Goal: Task Accomplishment & Management: Use online tool/utility

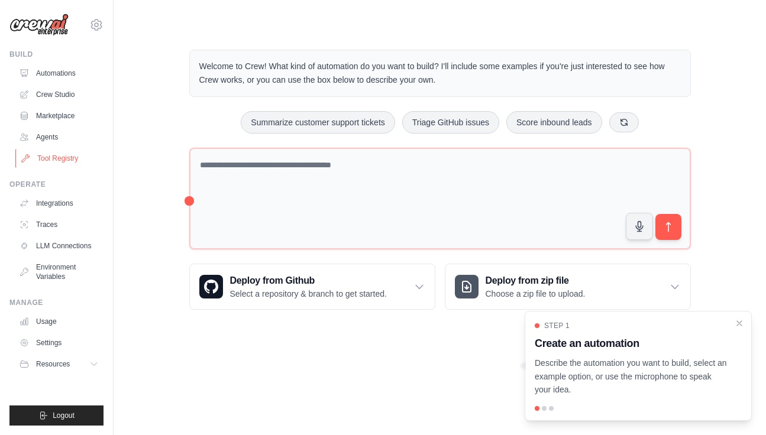
click at [53, 153] on link "Tool Registry" at bounding box center [59, 158] width 89 height 19
click at [56, 163] on link "Tool Registry" at bounding box center [59, 158] width 89 height 19
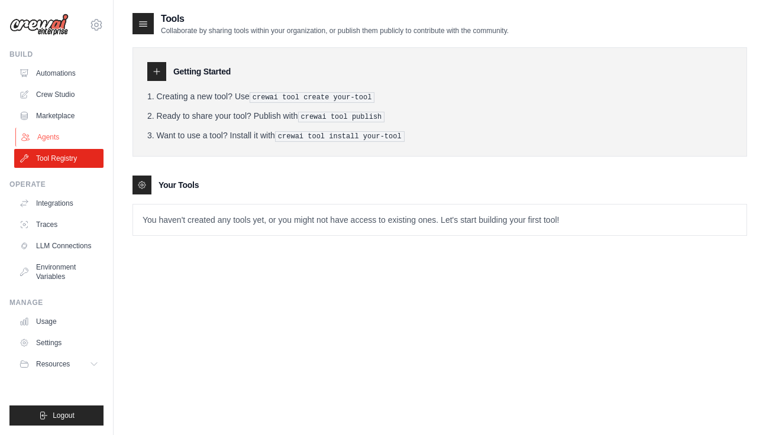
click at [49, 140] on link "Agents" at bounding box center [59, 137] width 89 height 19
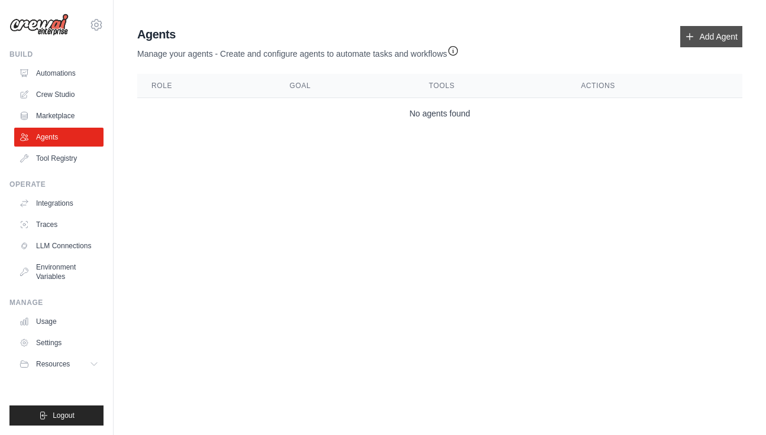
click at [705, 33] on link "Add Agent" at bounding box center [711, 36] width 62 height 21
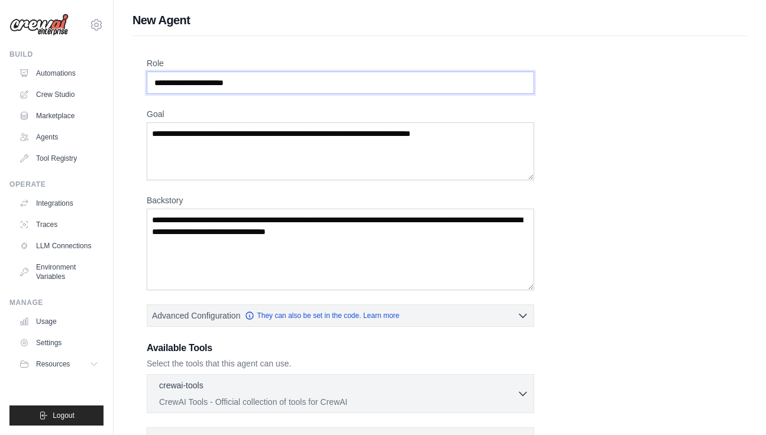
click at [269, 86] on input "Role" at bounding box center [341, 83] width 388 height 22
type input "**********"
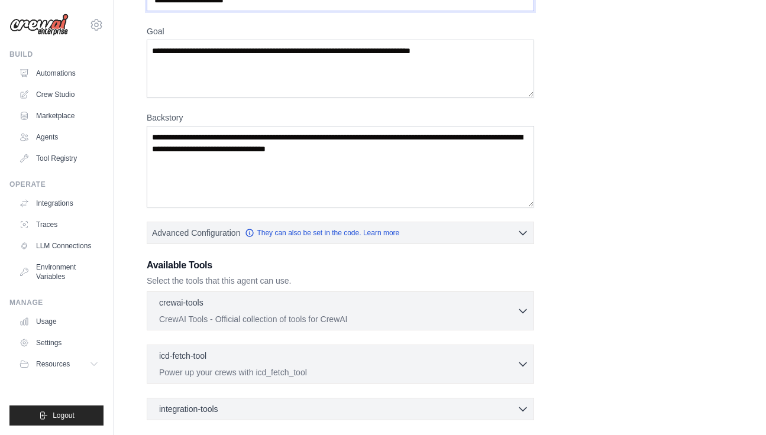
scroll to position [185, 0]
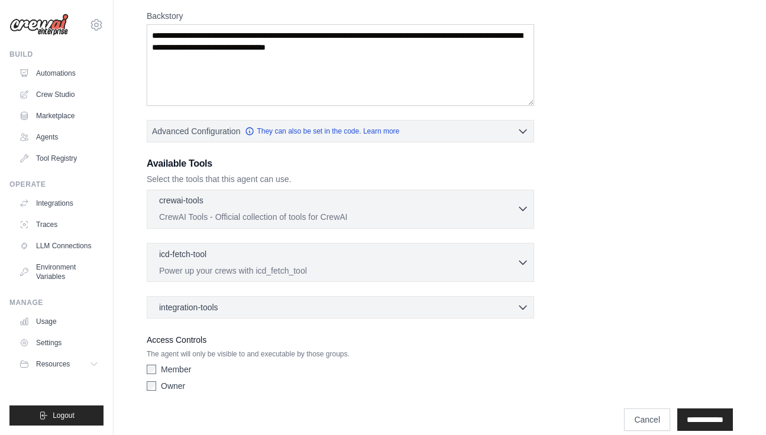
click at [423, 206] on div "crewai-tools 0 selected" at bounding box center [338, 202] width 358 height 14
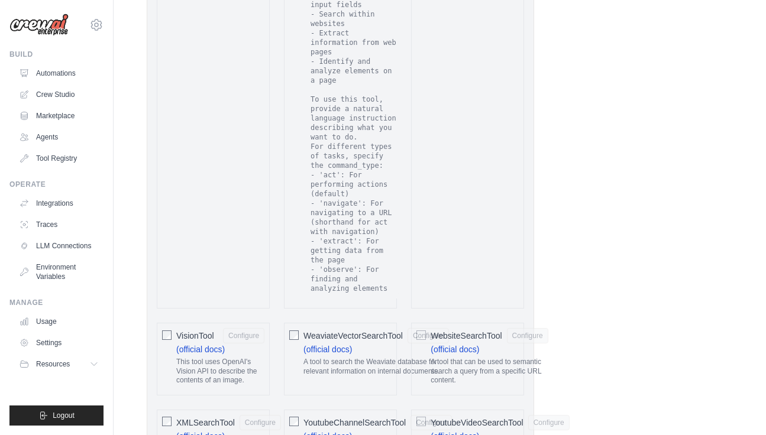
scroll to position [2611, 0]
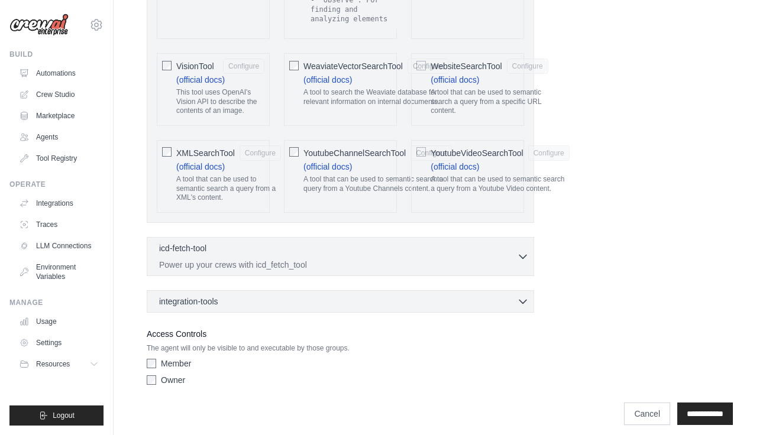
click at [378, 291] on div "integration-tools 0 selected Notion Google Sheets Box Jira" at bounding box center [341, 302] width 388 height 22
click at [388, 295] on div "integration-tools 0 selected" at bounding box center [344, 301] width 370 height 12
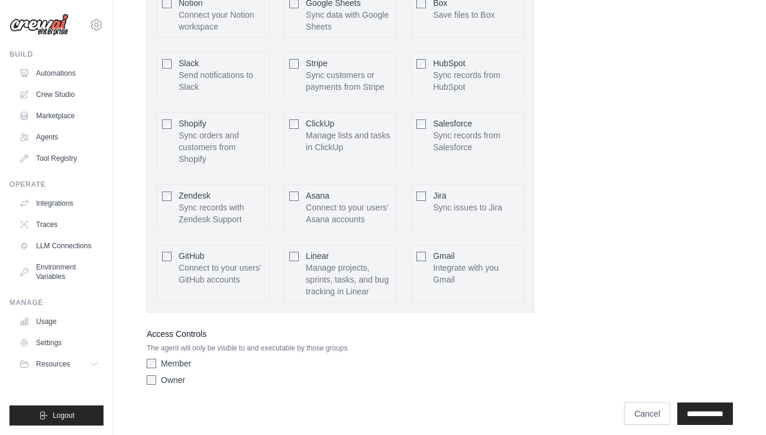
scroll to position [2729, 0]
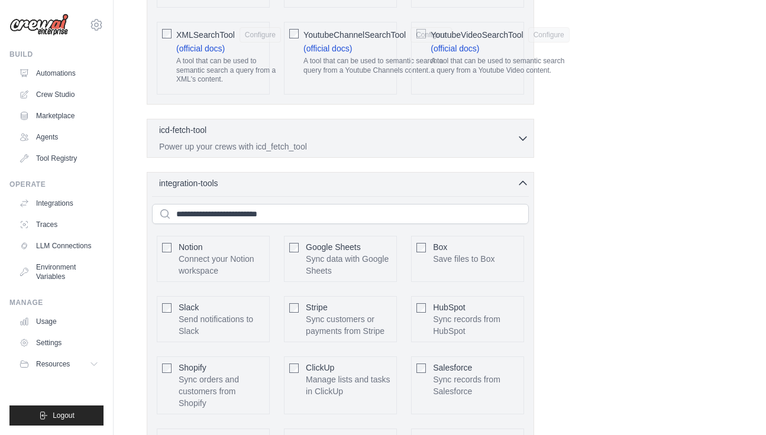
click at [215, 221] on div "Notion Connect your Notion workspace Box Slack" at bounding box center [340, 374] width 377 height 356
click at [215, 213] on input "text" at bounding box center [340, 214] width 377 height 20
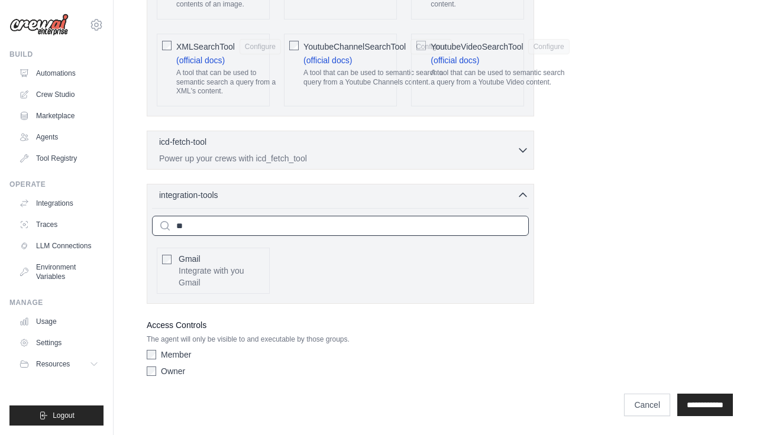
scroll to position [2709, 0]
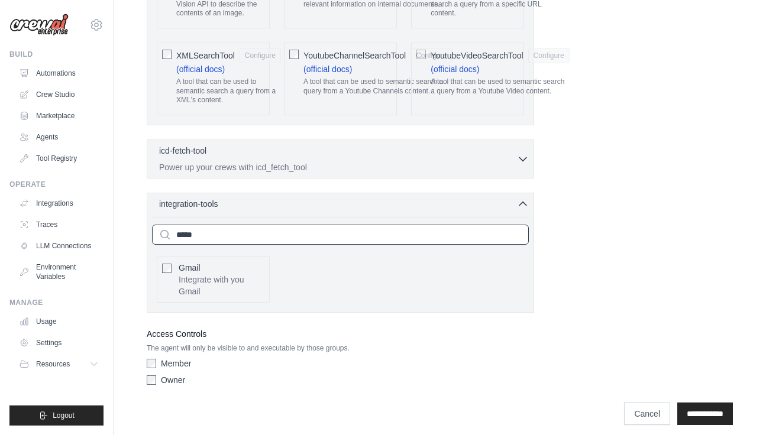
type input "*****"
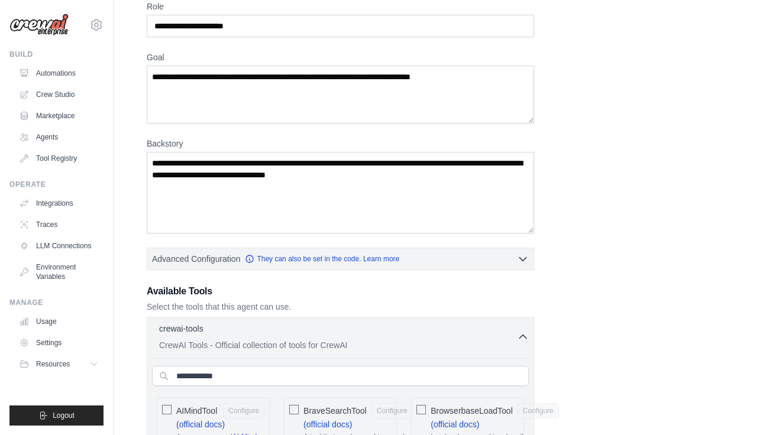
scroll to position [0, 0]
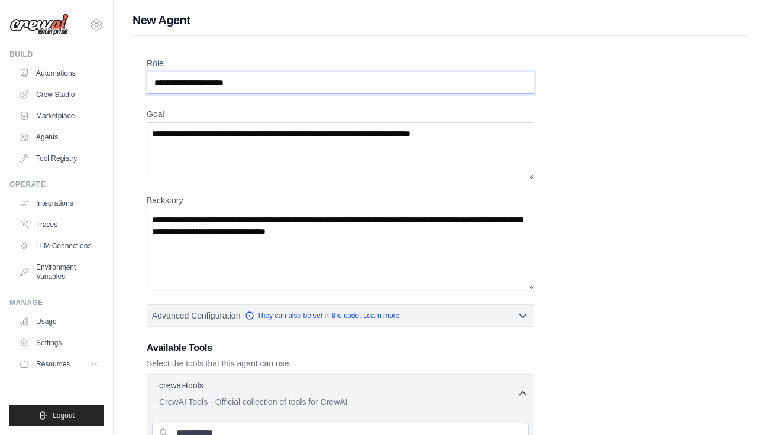
click at [295, 73] on input "Role" at bounding box center [341, 83] width 388 height 22
click at [313, 83] on input "Role" at bounding box center [341, 83] width 388 height 22
click at [283, 80] on input "Role" at bounding box center [341, 83] width 388 height 22
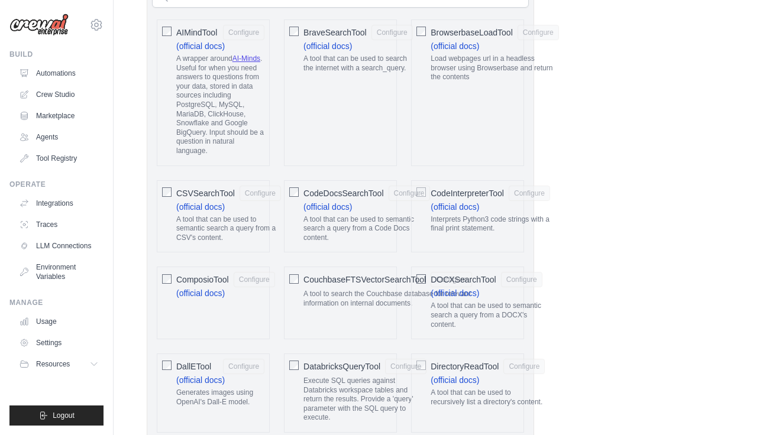
scroll to position [399, 0]
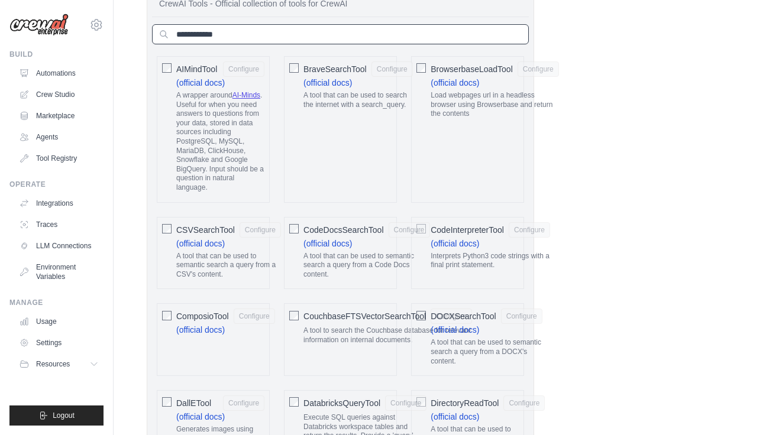
click at [219, 37] on input "text" at bounding box center [340, 34] width 377 height 20
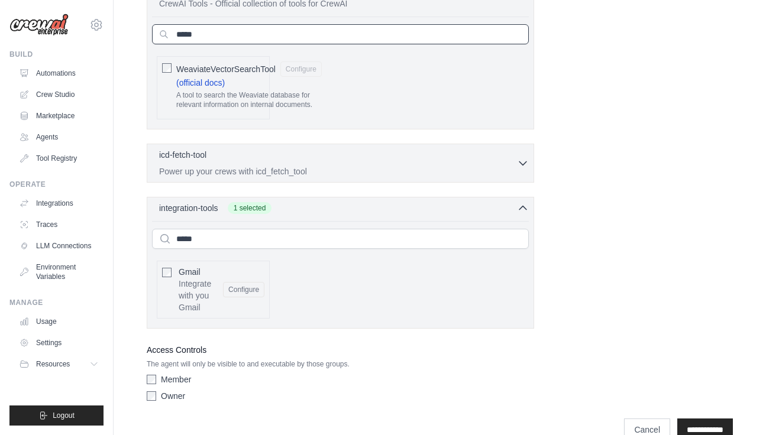
type input "*****"
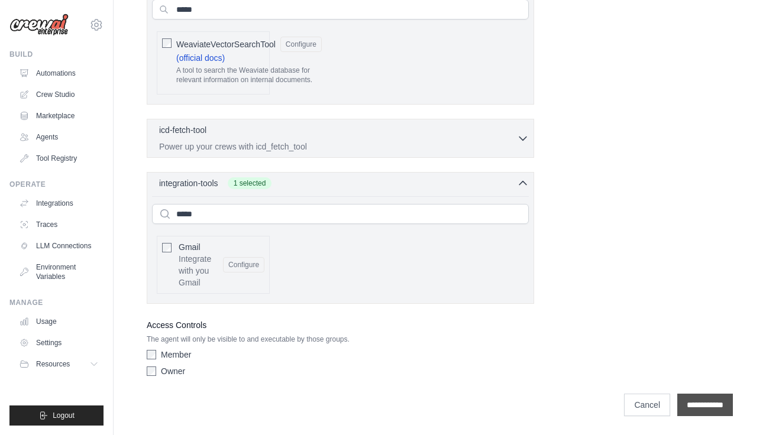
click at [701, 405] on input "**********" at bounding box center [705, 405] width 56 height 22
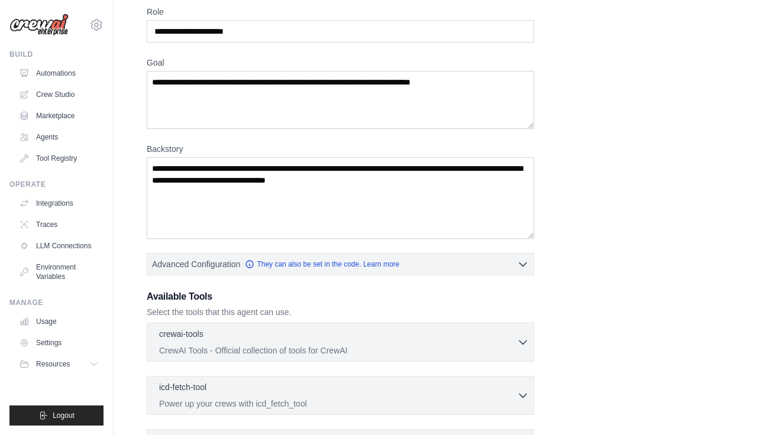
scroll to position [142, 0]
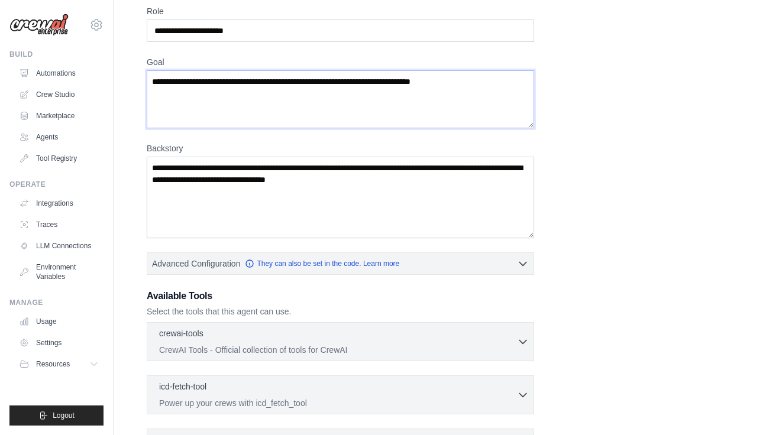
click at [324, 91] on textarea "Goal" at bounding box center [341, 99] width 388 height 58
drag, startPoint x: 369, startPoint y: 89, endPoint x: 361, endPoint y: 89, distance: 8.3
click at [369, 89] on textarea "Goal" at bounding box center [341, 99] width 388 height 58
click at [439, 89] on textarea "Goal" at bounding box center [341, 99] width 388 height 58
click at [246, 31] on input "Role" at bounding box center [341, 31] width 388 height 22
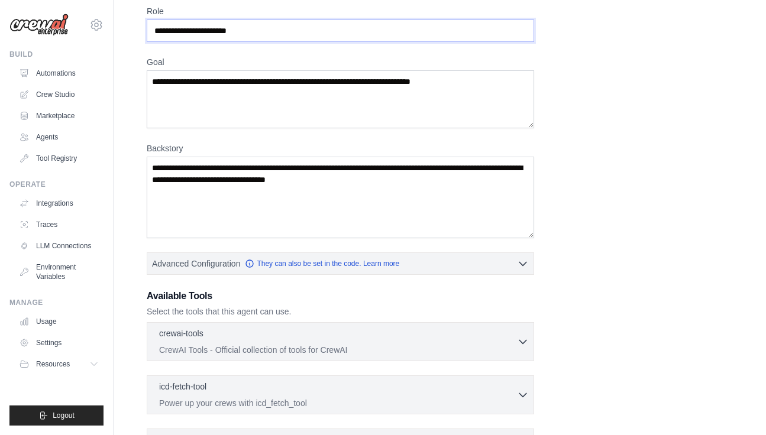
type input "**********"
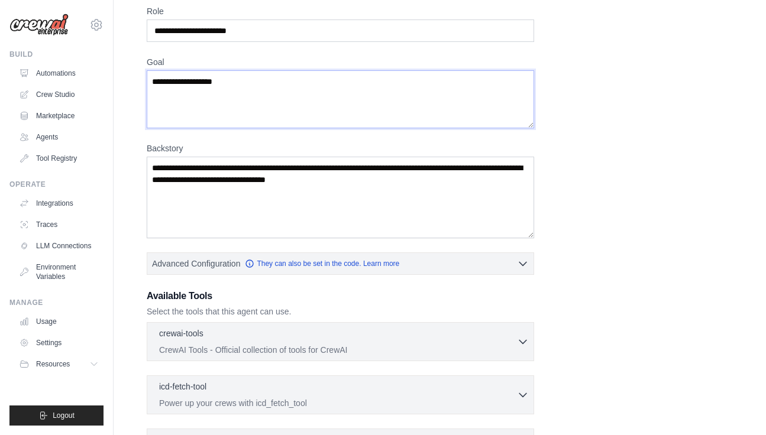
type textarea "**********"
click at [298, 176] on textarea "Backstory" at bounding box center [341, 198] width 388 height 82
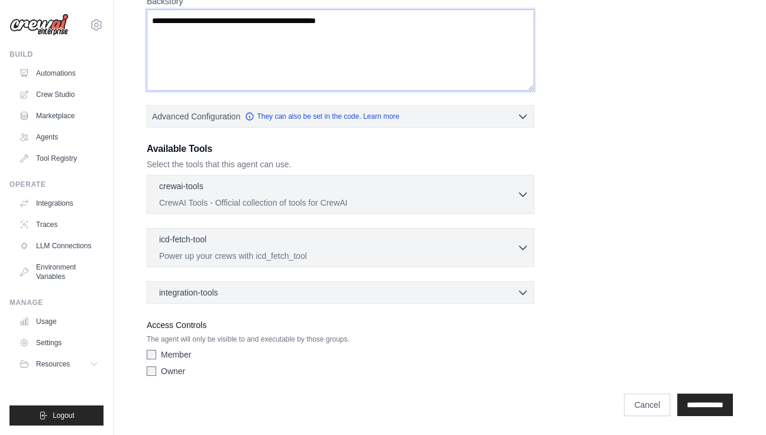
scroll to position [293, 0]
type textarea "**********"
click at [705, 421] on div "**********" at bounding box center [440, 85] width 615 height 677
click at [158, 376] on div "Owner" at bounding box center [341, 372] width 388 height 12
click at [677, 416] on input "**********" at bounding box center [705, 405] width 56 height 22
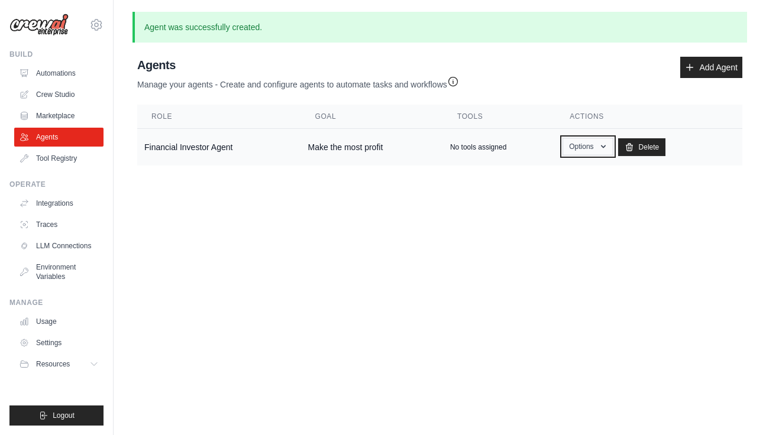
click at [590, 148] on button "Options" at bounding box center [588, 147] width 50 height 18
click at [589, 147] on button "Options" at bounding box center [588, 147] width 50 height 18
click at [43, 150] on link "Tool Registry" at bounding box center [59, 158] width 89 height 19
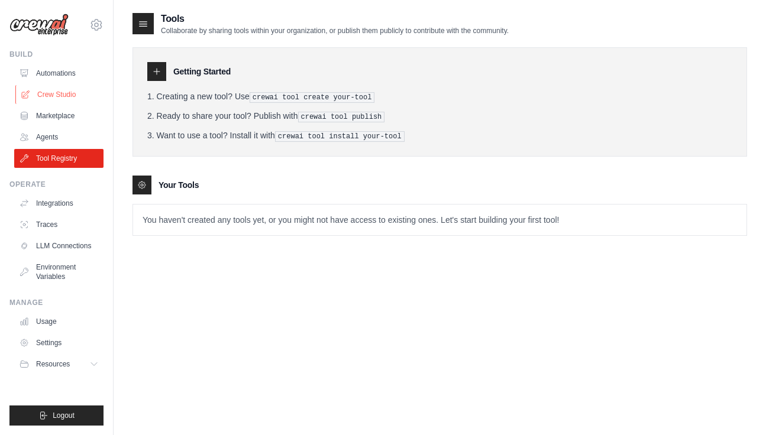
click at [44, 96] on link "Crew Studio" at bounding box center [59, 94] width 89 height 19
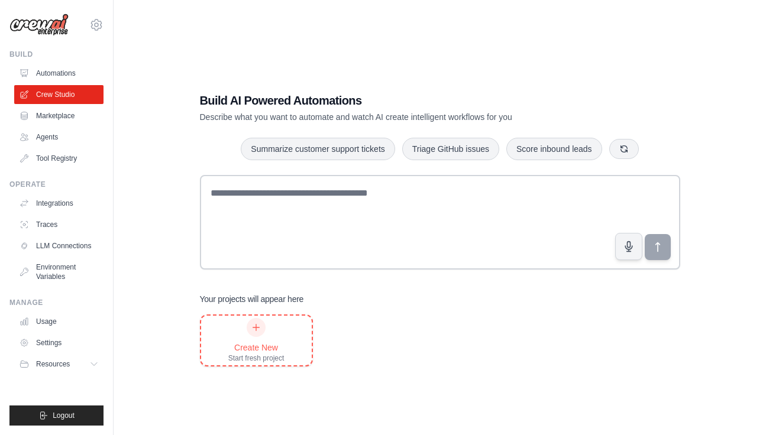
click at [253, 336] on div "Create New Start fresh project" at bounding box center [256, 340] width 56 height 45
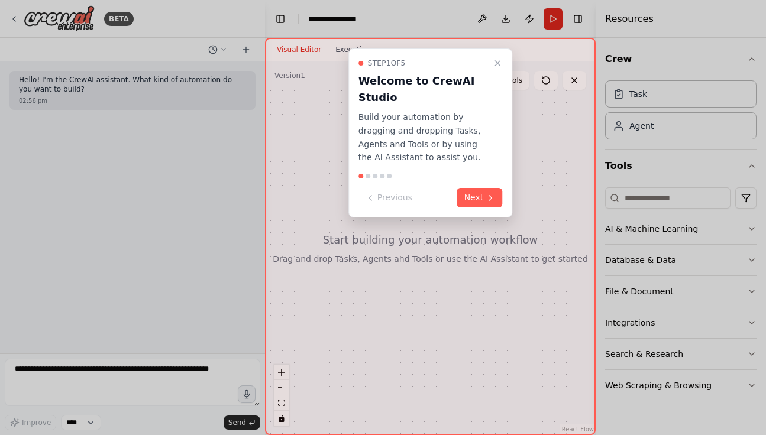
click at [475, 183] on div "Step 1 of 5 Welcome to CrewAI Studio Build your automation by dragging and drop…" at bounding box center [431, 133] width 164 height 169
click at [475, 195] on button "Next" at bounding box center [480, 198] width 46 height 20
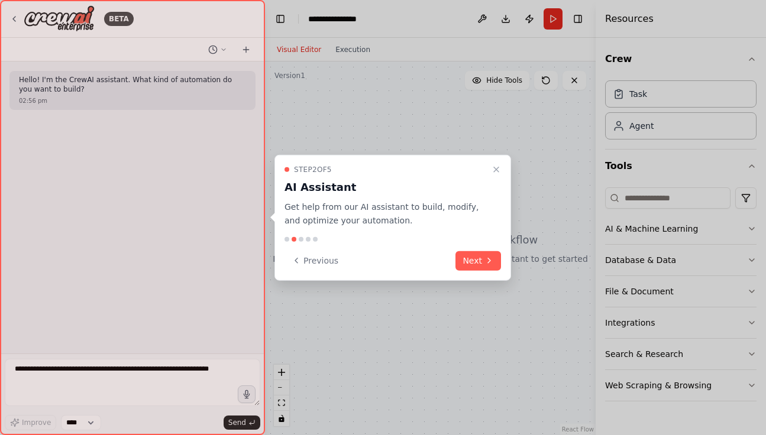
click at [489, 165] on div "Step 2 of 5 AI Assistant Get help from our AI assistant to build, modify, and o…" at bounding box center [393, 196] width 217 height 63
click at [496, 165] on icon "Close walkthrough" at bounding box center [496, 169] width 9 height 9
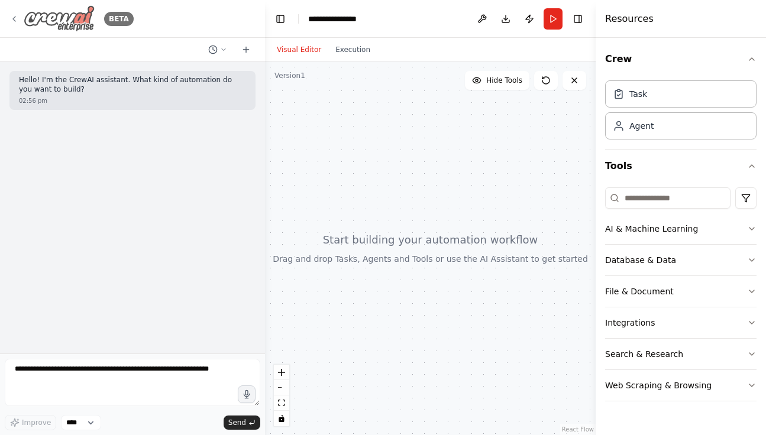
click at [18, 20] on icon at bounding box center [13, 18] width 9 height 9
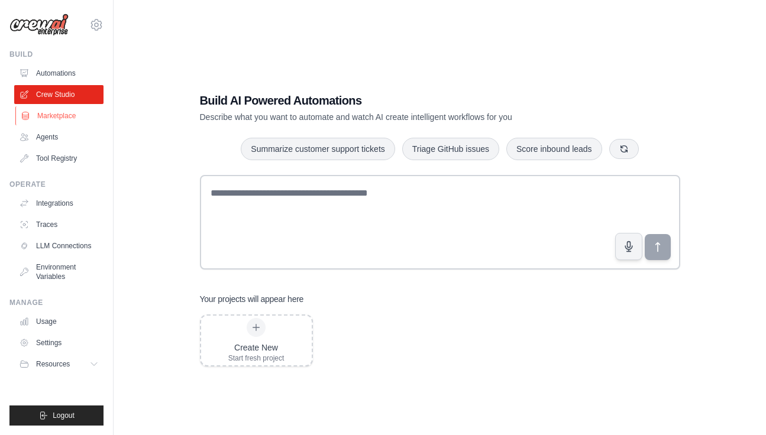
click at [44, 119] on link "Marketplace" at bounding box center [59, 116] width 89 height 19
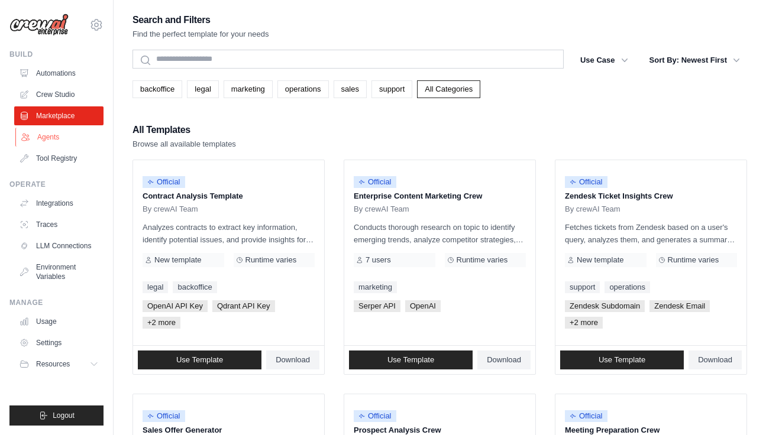
click at [64, 143] on link "Agents" at bounding box center [59, 137] width 89 height 19
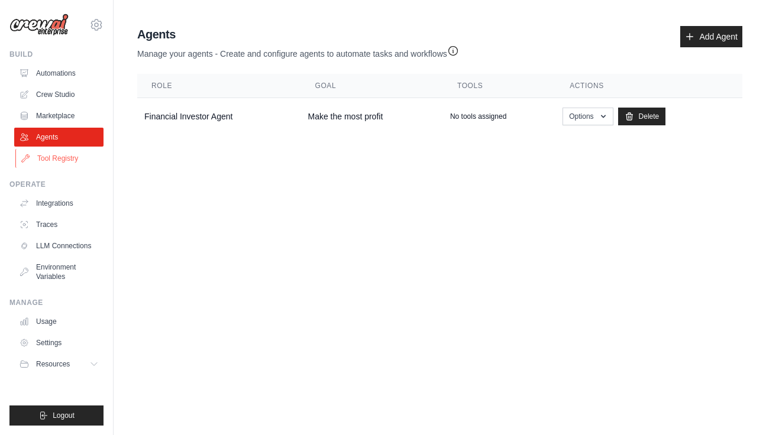
click at [59, 155] on link "Tool Registry" at bounding box center [59, 158] width 89 height 19
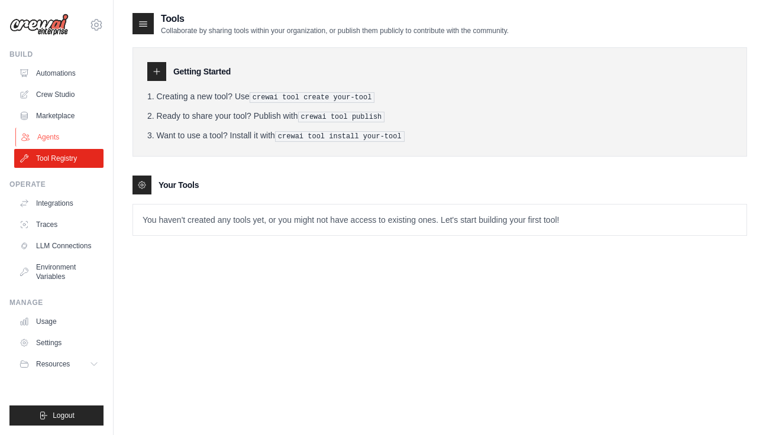
scroll to position [24, 0]
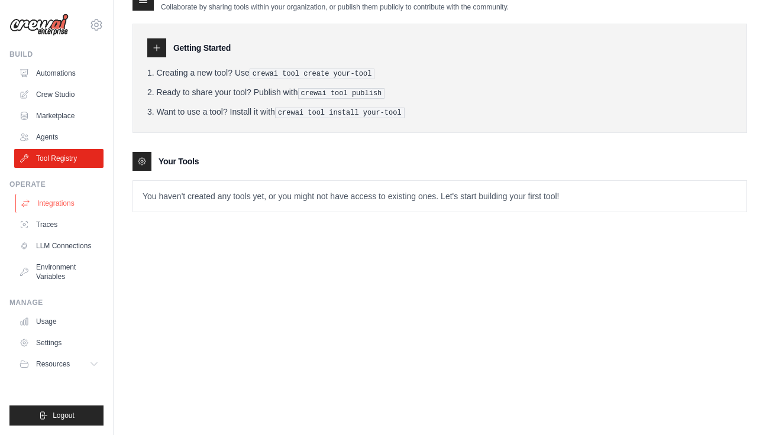
click at [62, 200] on link "Integrations" at bounding box center [59, 203] width 89 height 19
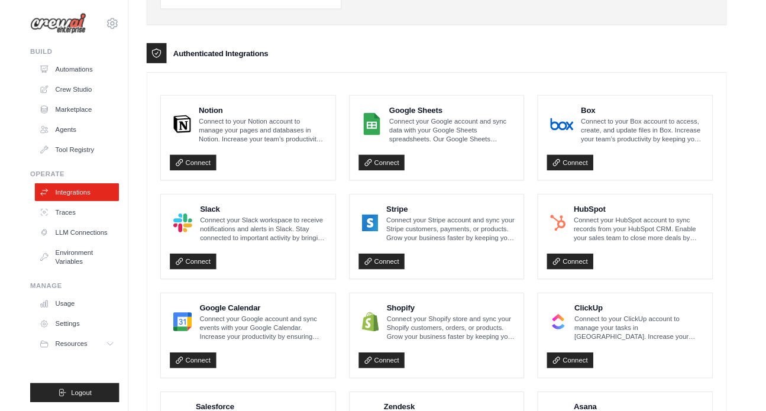
scroll to position [252, 0]
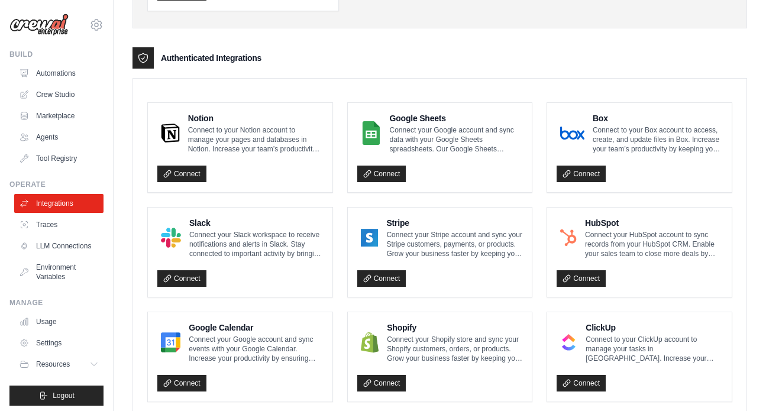
scroll to position [707, 0]
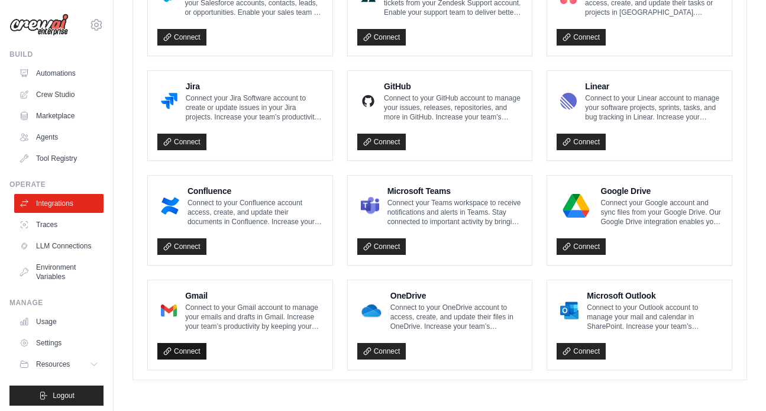
click at [180, 345] on link "Connect" at bounding box center [181, 351] width 49 height 17
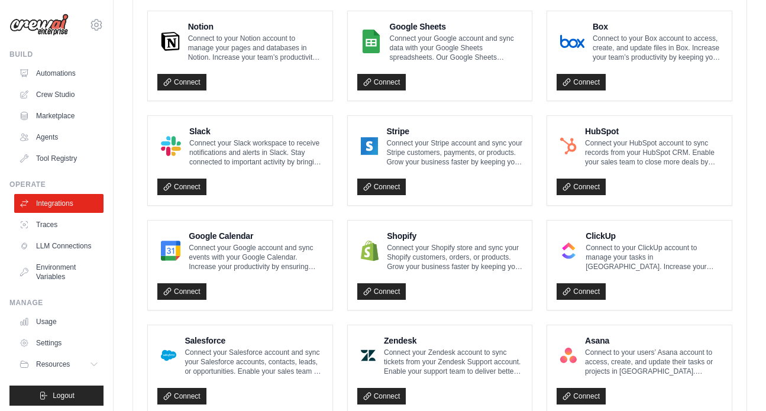
scroll to position [410, 0]
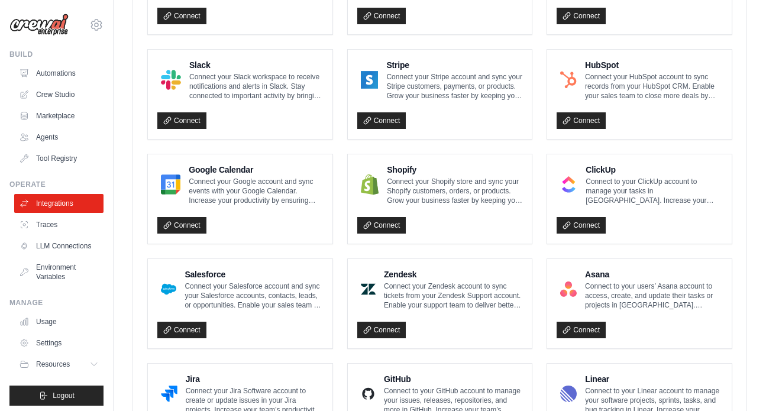
click at [265, 197] on p "Connect your Google account and sync events with your Google Calendar. Increase…" at bounding box center [256, 191] width 134 height 28
click at [188, 227] on link "Connect" at bounding box center [181, 225] width 49 height 17
click at [61, 222] on link "Traces" at bounding box center [59, 224] width 89 height 19
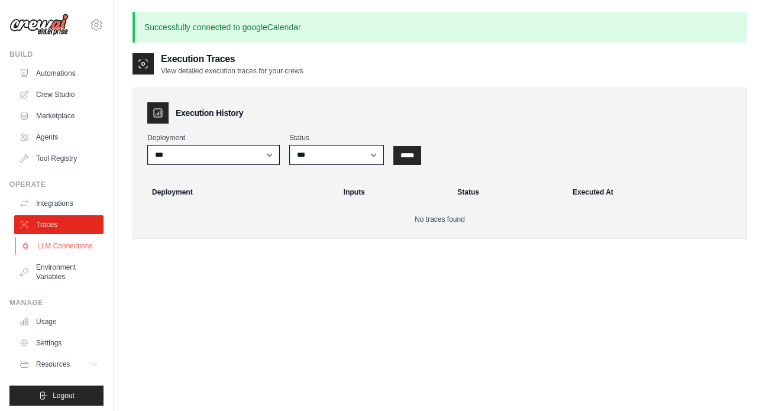
click at [60, 247] on link "LLM Connections" at bounding box center [59, 246] width 89 height 19
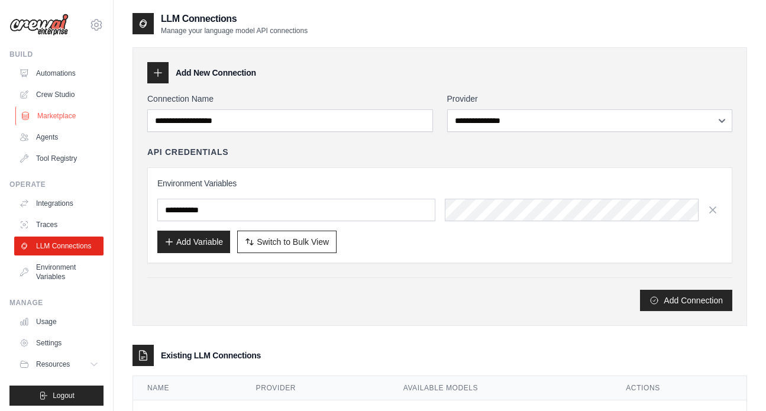
click at [53, 121] on link "Marketplace" at bounding box center [59, 116] width 89 height 19
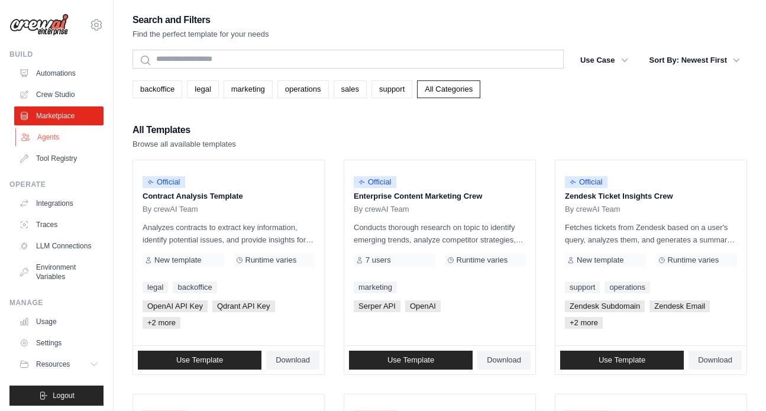
click at [54, 131] on link "Agents" at bounding box center [59, 137] width 89 height 19
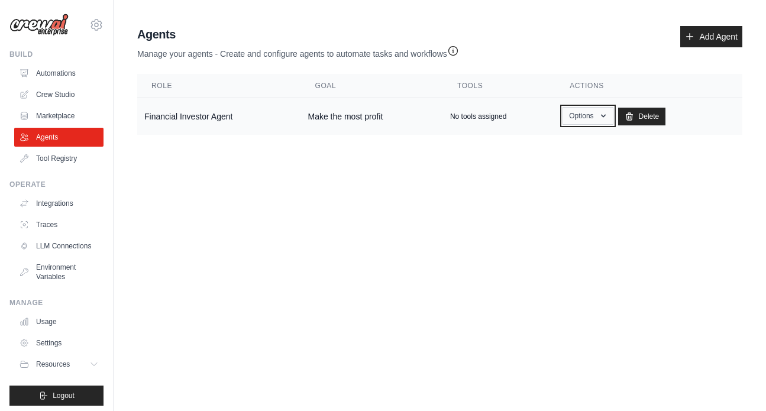
click at [584, 116] on button "Options" at bounding box center [588, 116] width 50 height 18
click at [585, 115] on button "Options" at bounding box center [588, 116] width 50 height 18
click at [424, 63] on div "Agents Manage your agents - Create and configure agents to automate tasks and w…" at bounding box center [440, 80] width 615 height 118
click at [453, 51] on icon "button" at bounding box center [453, 50] width 12 height 12
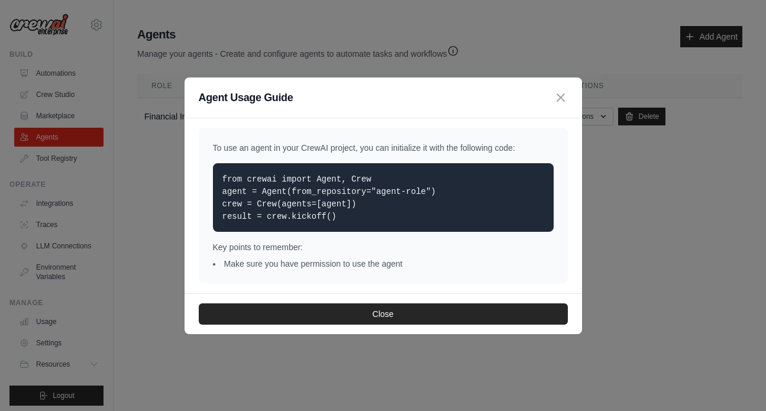
click at [411, 139] on div "To use an agent in your CrewAI project, you can initialize it with the followin…" at bounding box center [383, 206] width 369 height 156
drag, startPoint x: 232, startPoint y: 191, endPoint x: 371, endPoint y: 205, distance: 139.8
click at [371, 205] on div "from crewai import Agent, Crew agent = Agent(from_repository="agent-role") crew…" at bounding box center [383, 197] width 341 height 69
copy code "agent = Agent(from_repository="agent-role") crew = Crew(agents=[agent])"
click at [560, 100] on icon "button" at bounding box center [561, 97] width 14 height 14
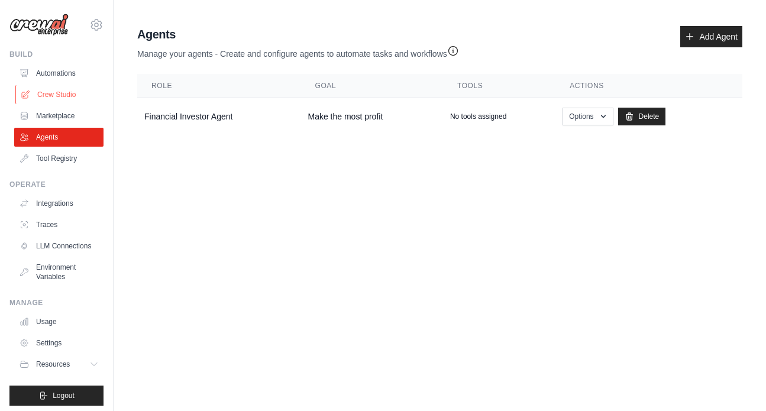
click at [64, 87] on link "Crew Studio" at bounding box center [59, 94] width 89 height 19
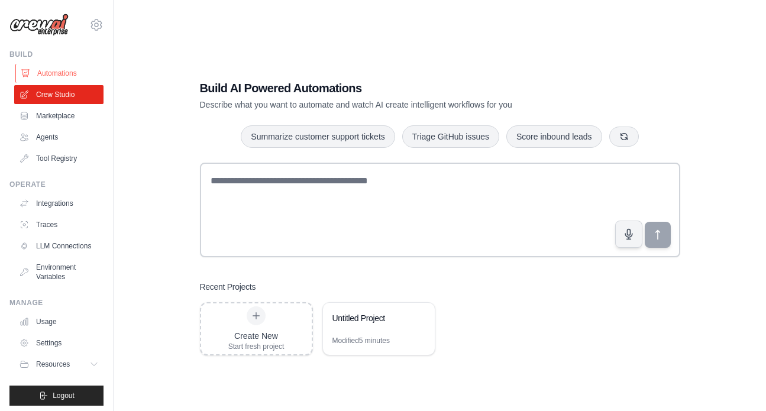
click at [73, 70] on link "Automations" at bounding box center [59, 73] width 89 height 19
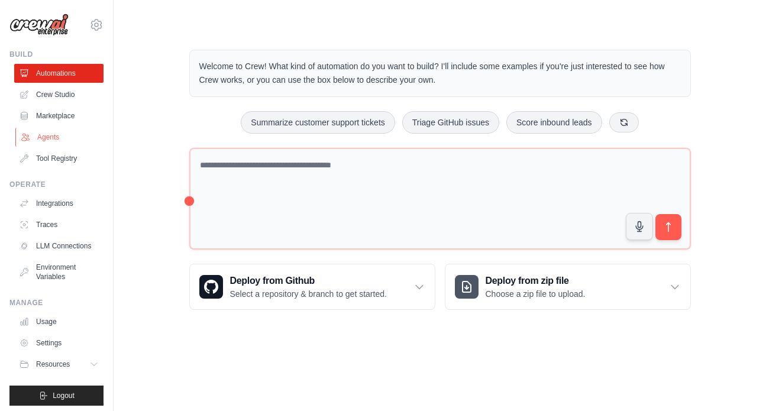
click at [71, 130] on link "Agents" at bounding box center [59, 137] width 89 height 19
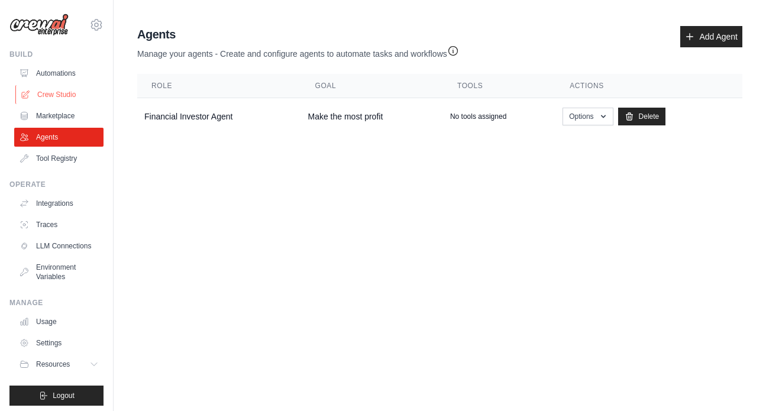
click at [71, 99] on link "Crew Studio" at bounding box center [59, 94] width 89 height 19
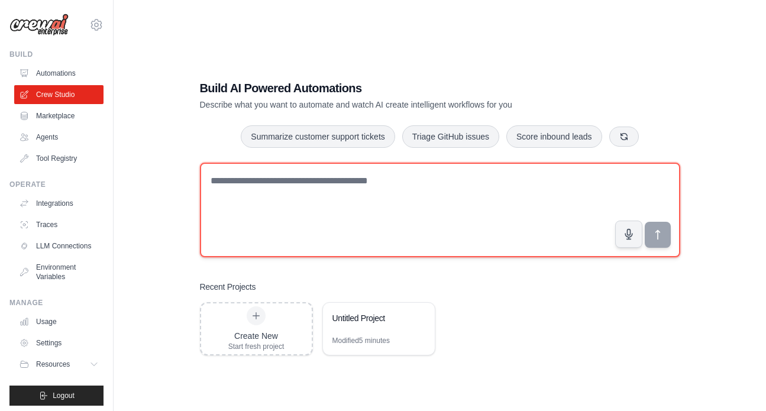
click at [308, 192] on textarea at bounding box center [440, 210] width 480 height 95
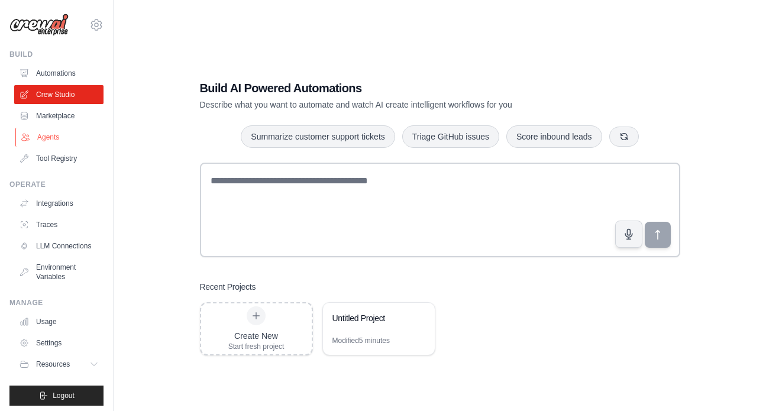
click at [68, 143] on link "Agents" at bounding box center [59, 137] width 89 height 19
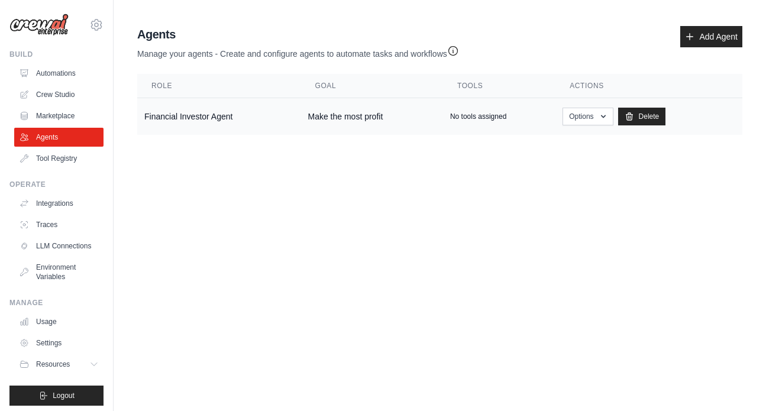
click at [237, 108] on td "Financial Investor Agent" at bounding box center [218, 116] width 163 height 37
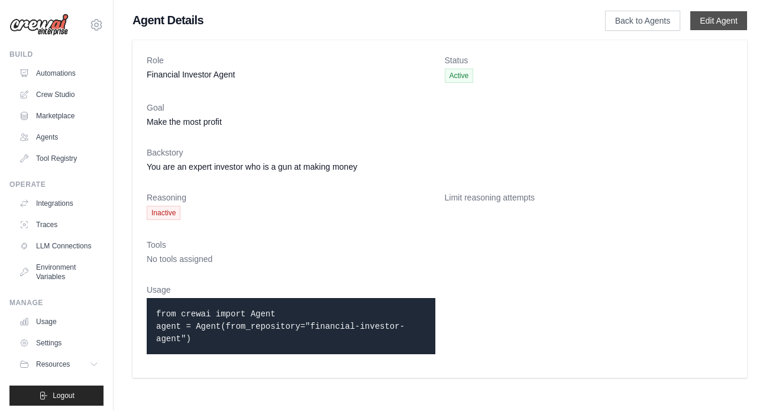
click at [712, 25] on link "Edit Agent" at bounding box center [718, 20] width 57 height 19
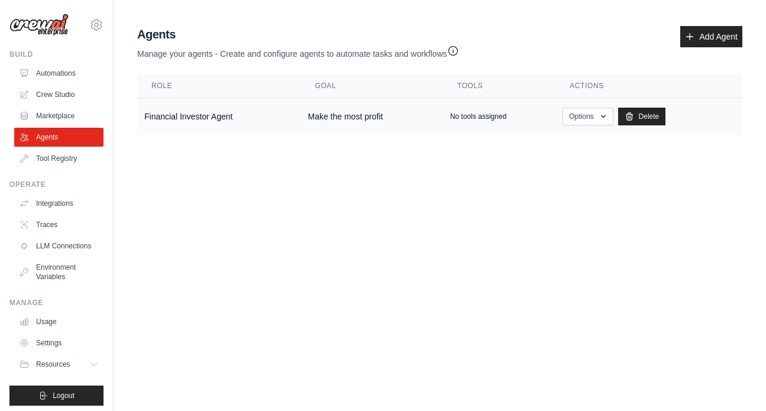
click at [332, 114] on td "Make the most profit" at bounding box center [372, 116] width 142 height 37
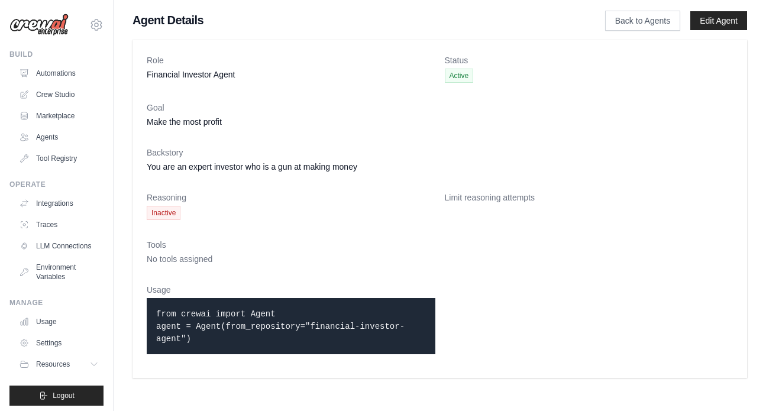
drag, startPoint x: 227, startPoint y: 324, endPoint x: 185, endPoint y: 337, distance: 43.2
click at [185, 337] on code "from crewai import Agent agent = Agent(from_repository="financial-investor-agen…" at bounding box center [280, 326] width 249 height 34
copy code "from_repository="financial-investor-agent""
click at [45, 135] on link "Agents" at bounding box center [59, 137] width 89 height 19
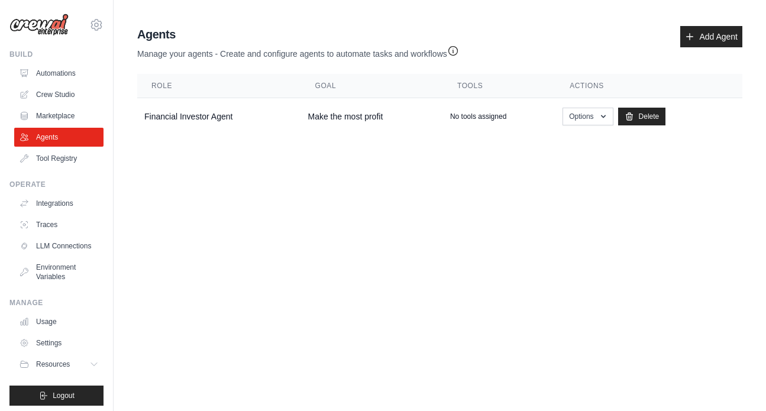
scroll to position [4, 0]
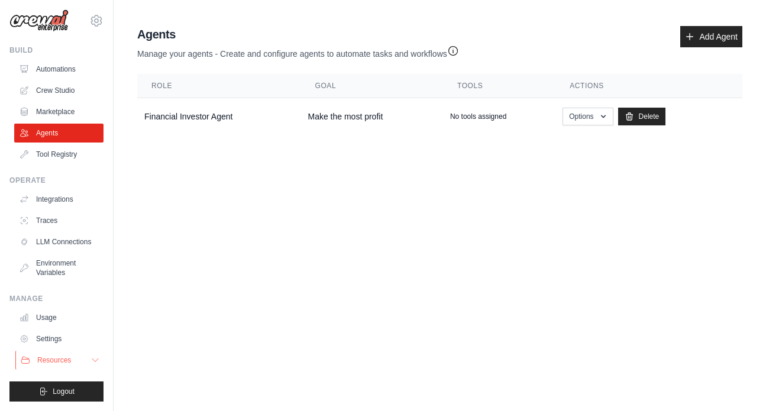
click at [83, 356] on button "Resources" at bounding box center [59, 360] width 89 height 19
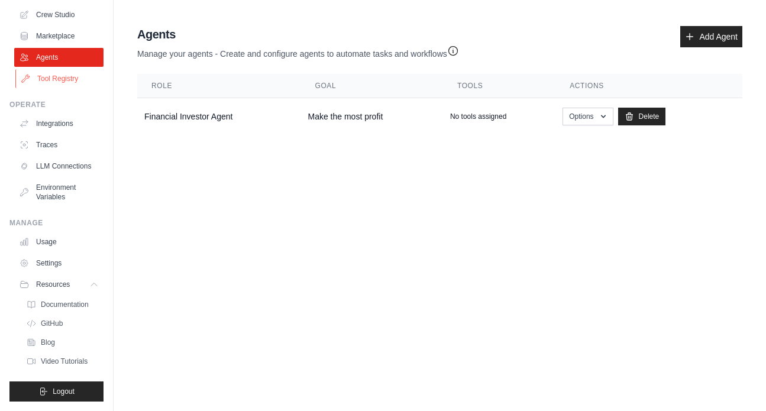
click at [86, 76] on link "Tool Registry" at bounding box center [59, 78] width 89 height 19
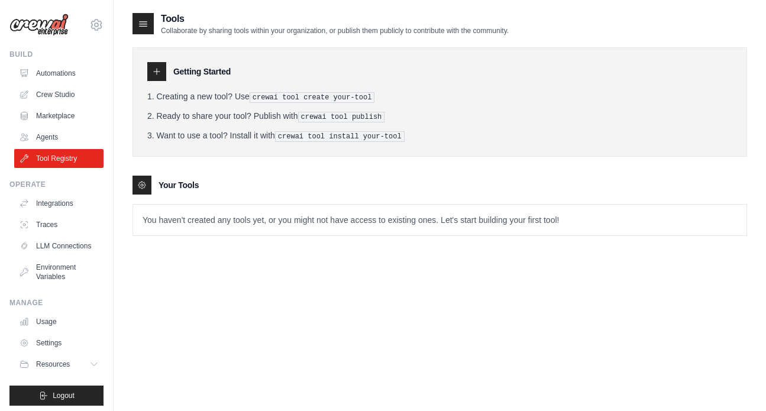
scroll to position [24, 0]
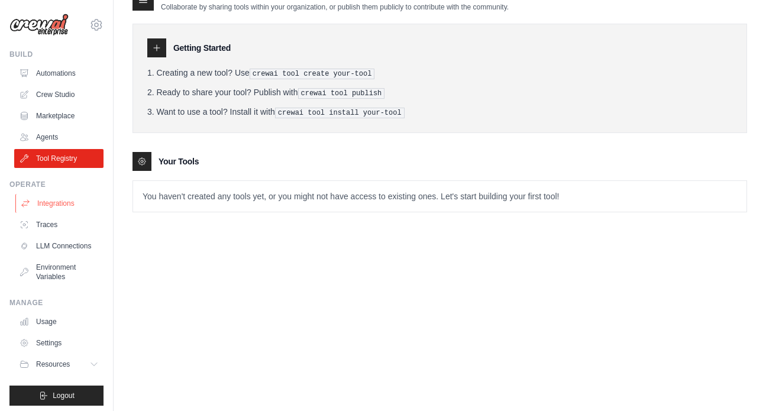
click at [44, 208] on link "Integrations" at bounding box center [59, 203] width 89 height 19
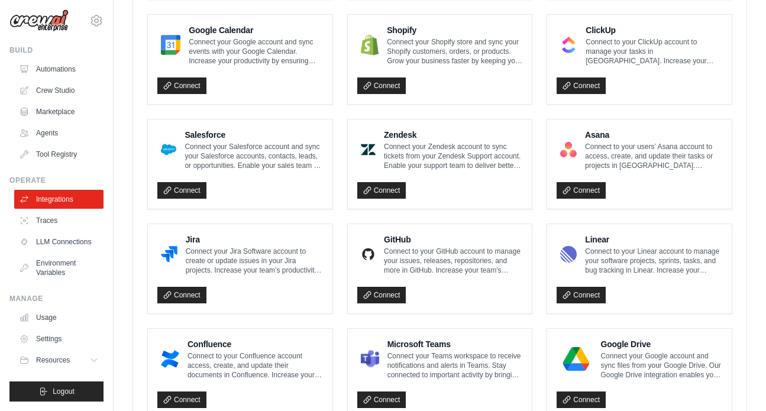
scroll to position [707, 0]
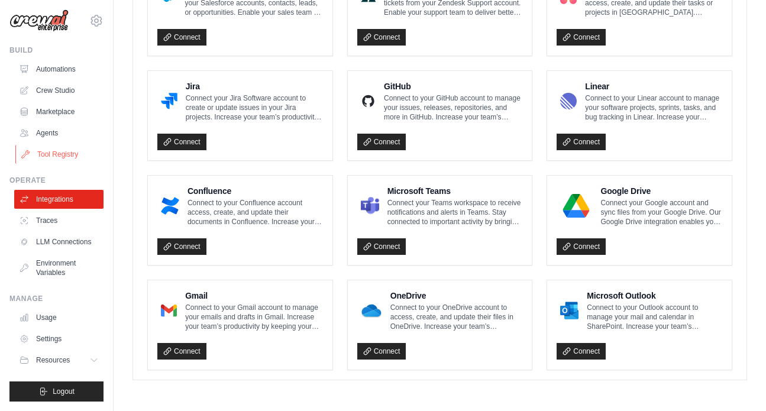
click at [40, 149] on link "Tool Registry" at bounding box center [59, 154] width 89 height 19
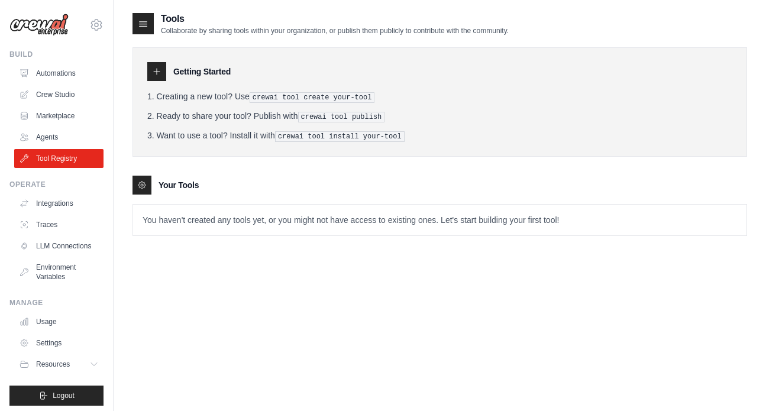
click at [62, 83] on ul "Automations Crew Studio Marketplace Agents Tool Registry" at bounding box center [58, 116] width 89 height 104
click at [62, 92] on link "Crew Studio" at bounding box center [59, 94] width 89 height 19
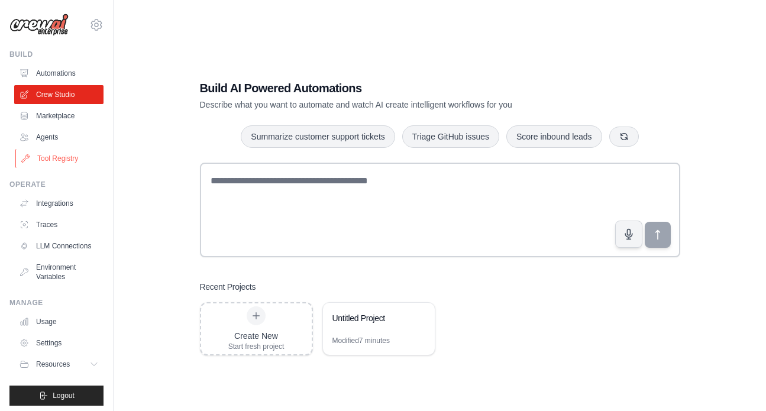
click at [60, 154] on link "Tool Registry" at bounding box center [59, 158] width 89 height 19
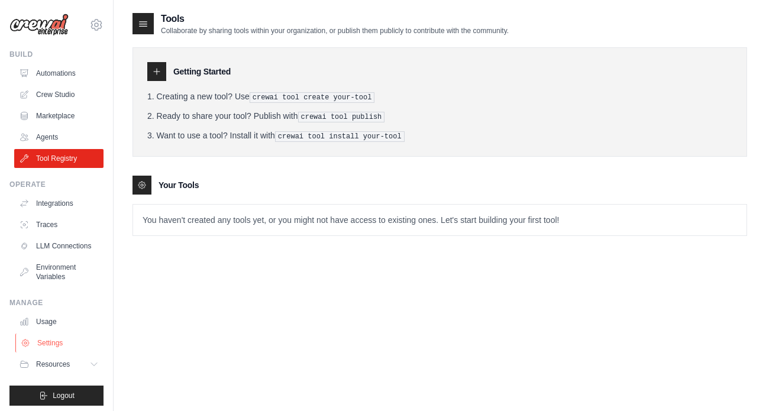
click at [44, 343] on link "Settings" at bounding box center [59, 343] width 89 height 19
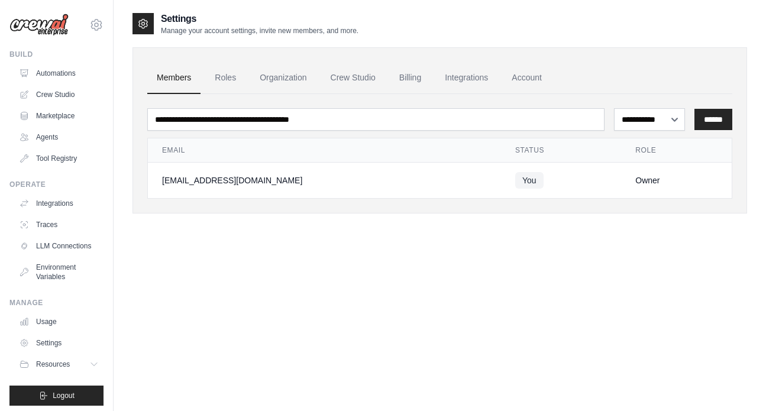
scroll to position [4, 0]
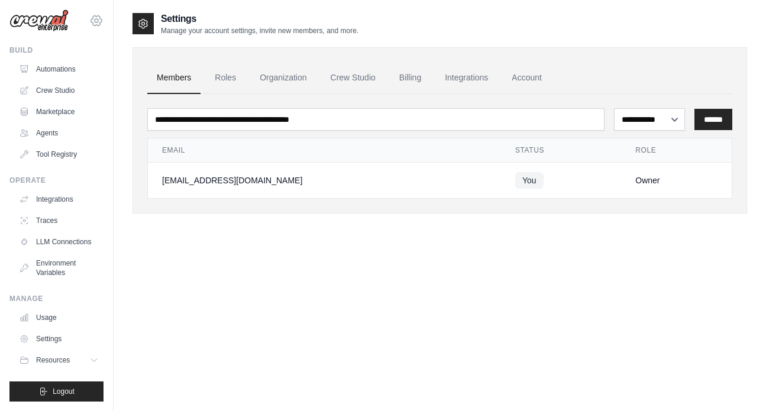
click at [95, 18] on icon at bounding box center [96, 21] width 14 height 14
click at [86, 75] on link "Settings" at bounding box center [96, 76] width 104 height 21
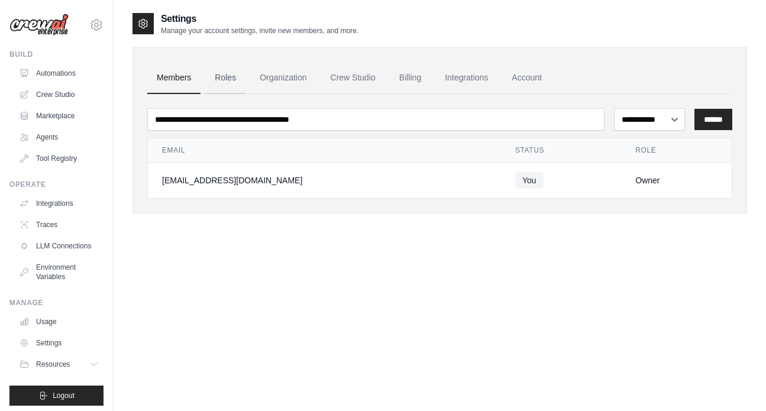
click at [225, 81] on link "Roles" at bounding box center [225, 78] width 40 height 32
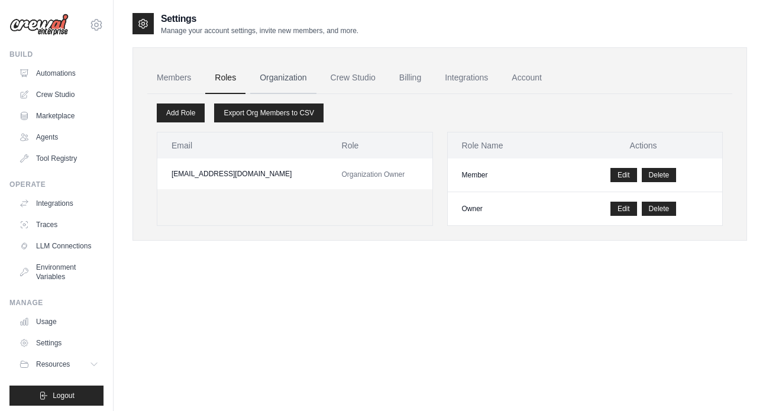
click at [283, 81] on link "Organization" at bounding box center [283, 78] width 66 height 32
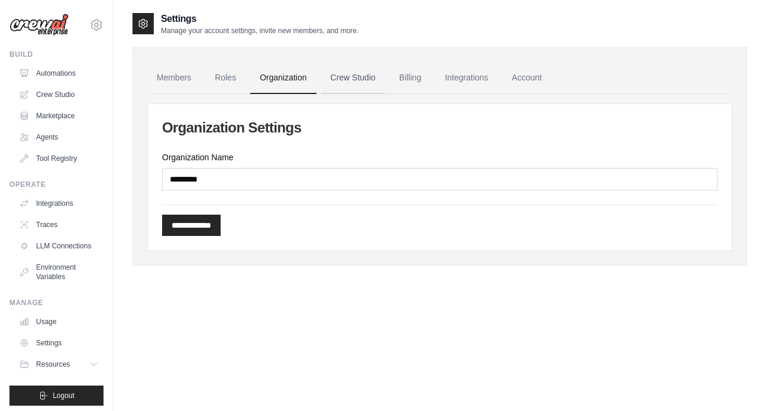
drag, startPoint x: 283, startPoint y: 81, endPoint x: 357, endPoint y: 81, distance: 73.4
click at [357, 81] on link "Crew Studio" at bounding box center [353, 78] width 64 height 32
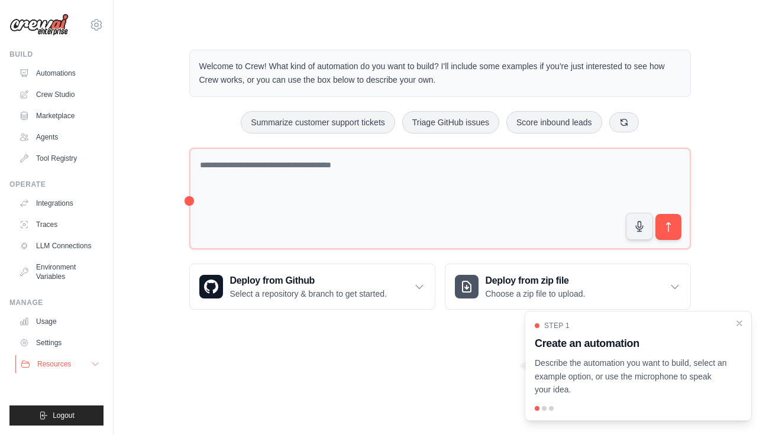
click at [64, 363] on span "Resources" at bounding box center [54, 364] width 34 height 9
click at [51, 341] on link "Settings" at bounding box center [59, 343] width 89 height 19
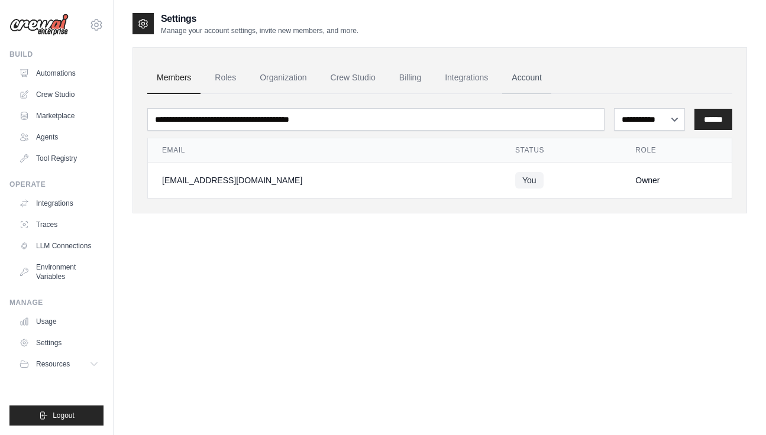
click at [535, 75] on link "Account" at bounding box center [526, 78] width 49 height 32
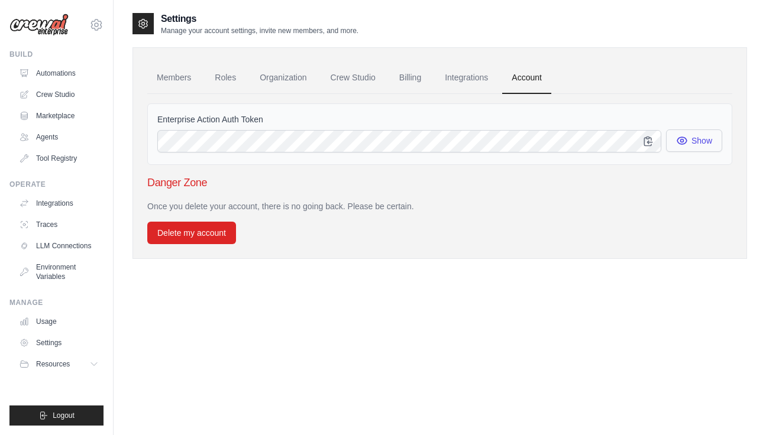
click at [702, 142] on button "Show" at bounding box center [694, 141] width 56 height 22
click at [651, 144] on icon "button" at bounding box center [649, 141] width 12 height 12
click at [356, 70] on link "Crew Studio" at bounding box center [353, 78] width 64 height 32
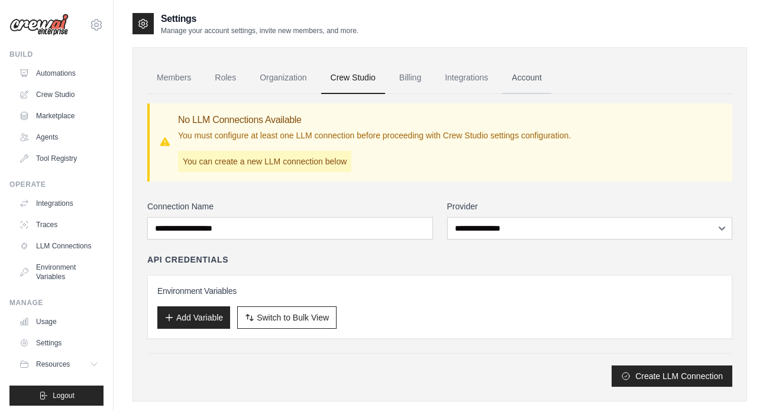
click at [518, 76] on link "Account" at bounding box center [526, 78] width 49 height 32
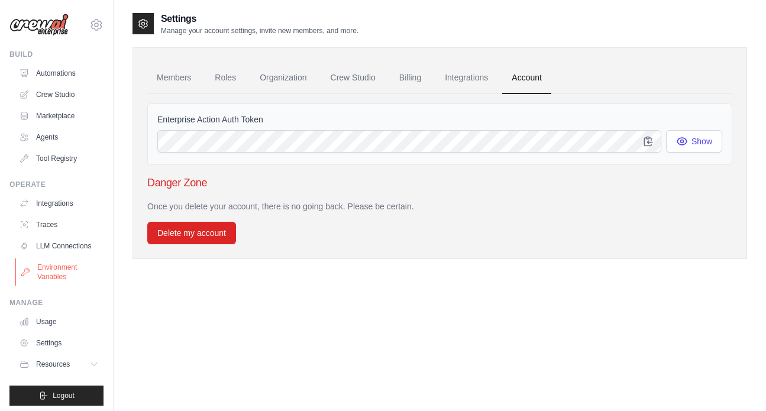
scroll to position [4, 0]
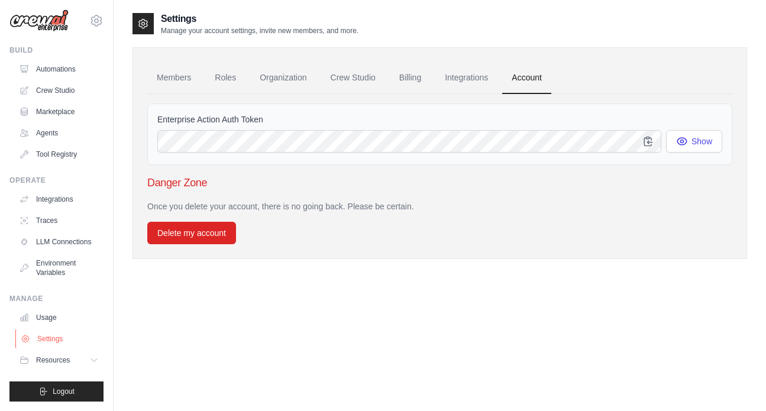
click at [60, 346] on link "Settings" at bounding box center [59, 339] width 89 height 19
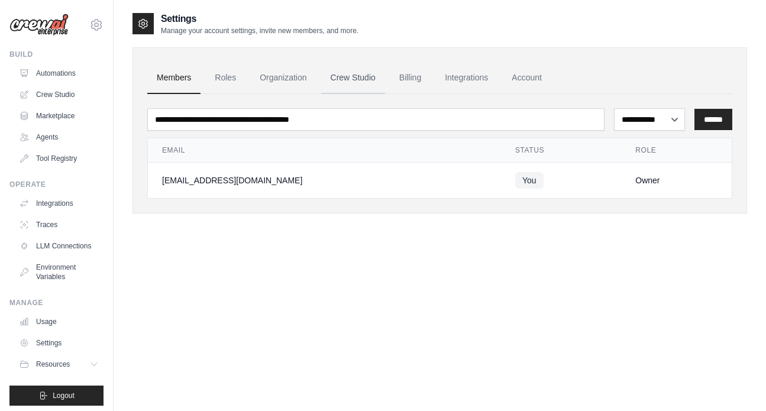
click at [362, 82] on link "Crew Studio" at bounding box center [353, 78] width 64 height 32
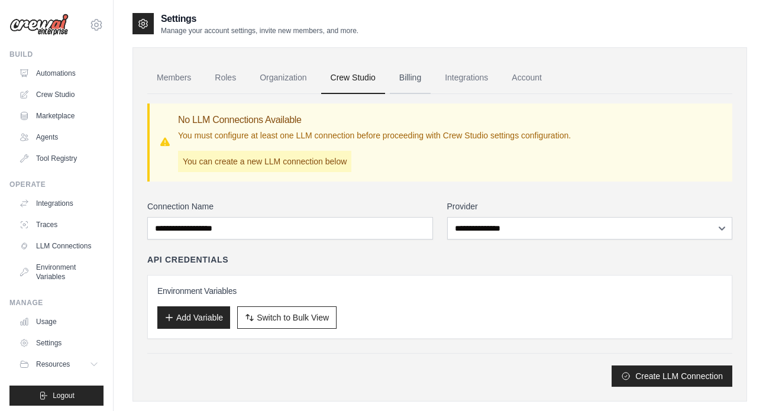
click at [421, 85] on link "Billing" at bounding box center [410, 78] width 41 height 32
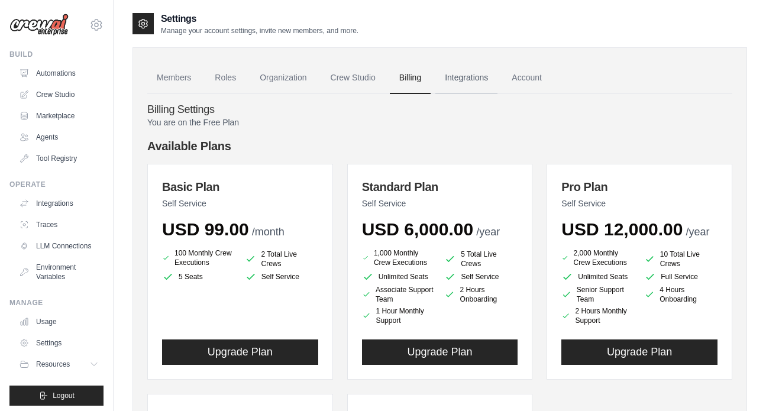
click at [476, 72] on link "Integrations" at bounding box center [466, 78] width 62 height 32
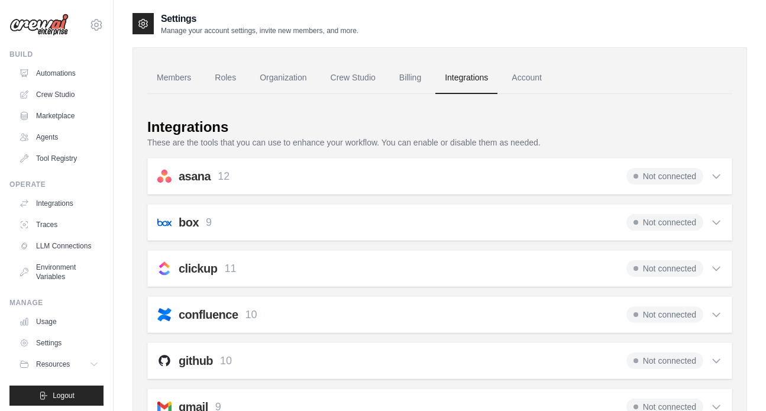
click at [249, 74] on ul "Members Roles Organization Crew Studio Billing Integrations Account" at bounding box center [439, 78] width 585 height 32
click at [241, 79] on link "Roles" at bounding box center [225, 78] width 40 height 32
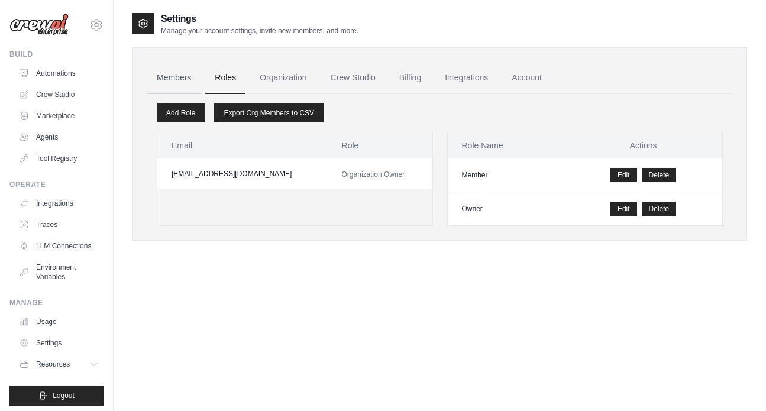
click at [166, 86] on link "Members" at bounding box center [173, 78] width 53 height 32
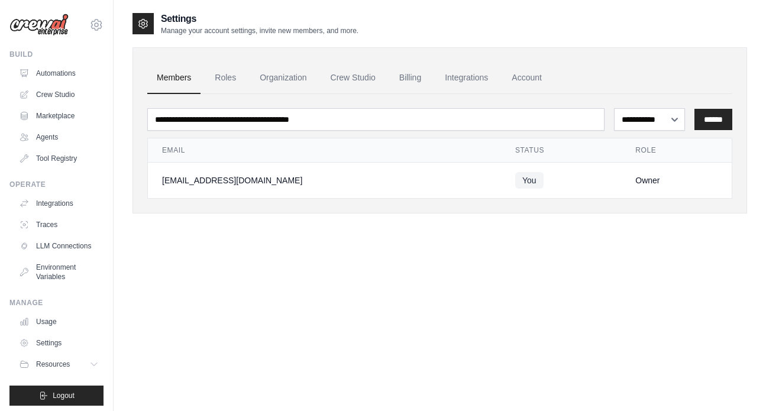
scroll to position [4, 0]
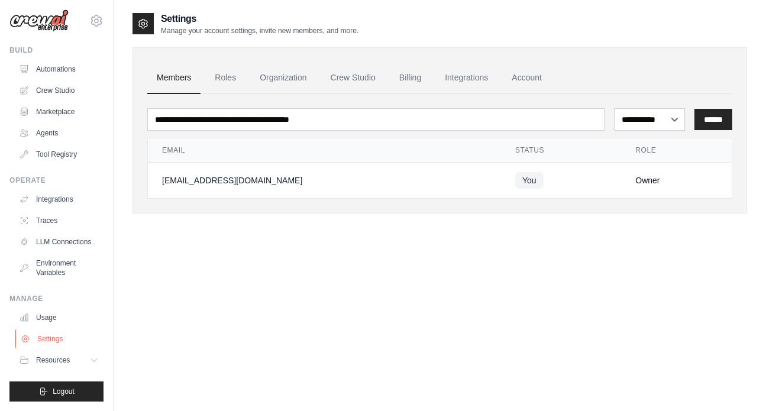
click at [63, 335] on link "Settings" at bounding box center [59, 339] width 89 height 19
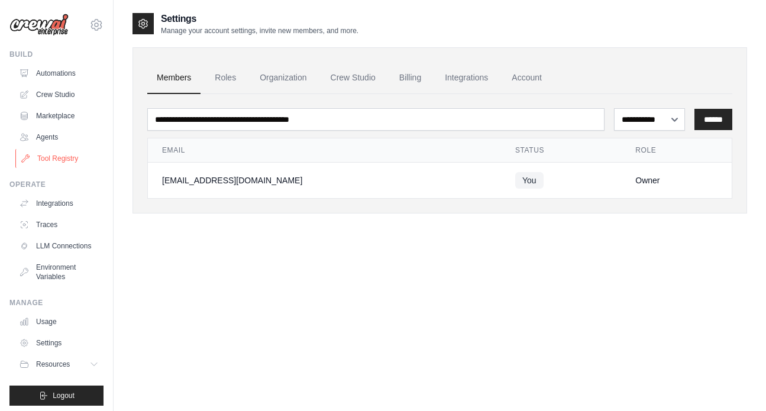
click at [59, 159] on link "Tool Registry" at bounding box center [59, 158] width 89 height 19
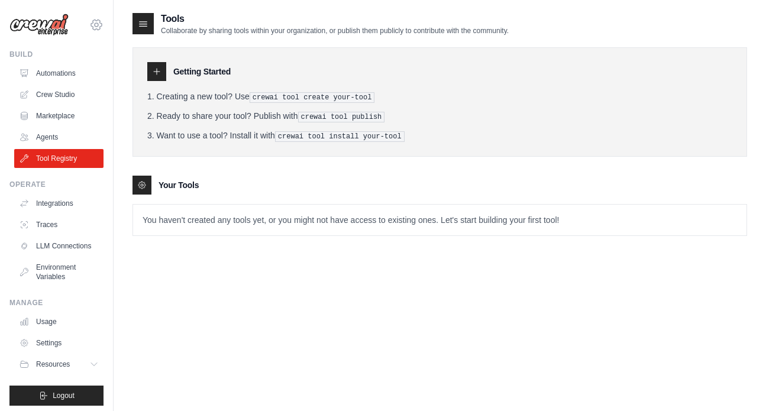
click at [91, 26] on icon at bounding box center [96, 25] width 14 height 14
click at [53, 360] on button "Resources" at bounding box center [59, 364] width 89 height 19
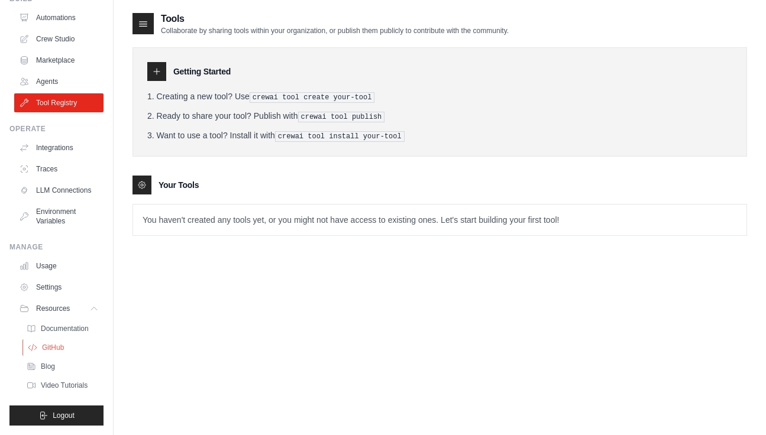
scroll to position [56, 0]
click at [55, 284] on link "Settings" at bounding box center [59, 287] width 89 height 19
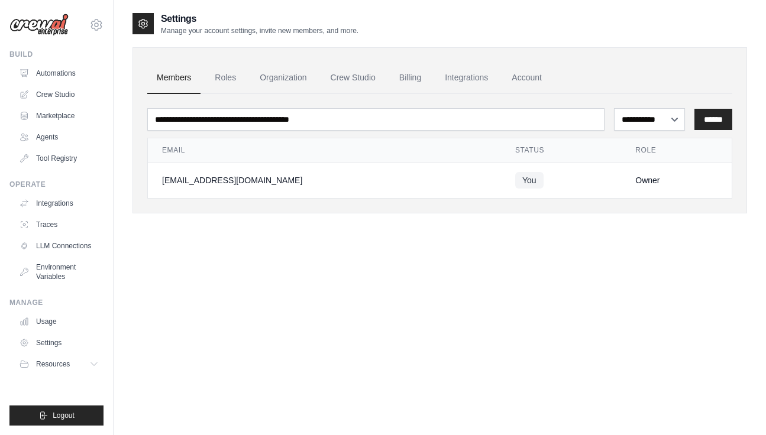
click at [275, 279] on div "**********" at bounding box center [440, 229] width 615 height 435
click at [533, 77] on link "Account" at bounding box center [526, 78] width 49 height 32
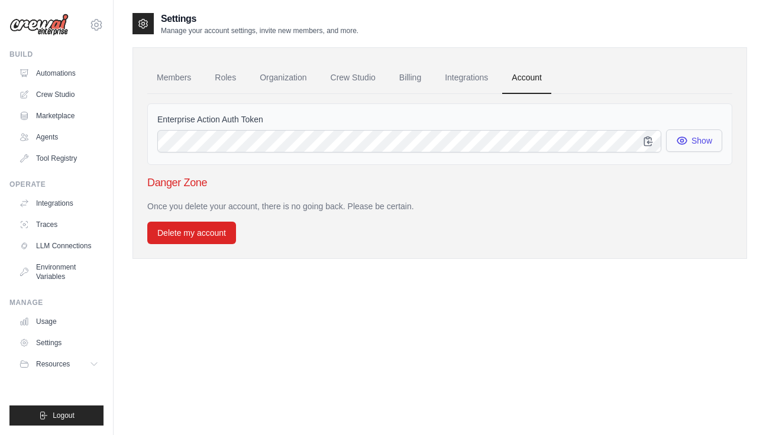
click at [677, 143] on icon "button" at bounding box center [682, 141] width 12 height 12
click at [682, 141] on icon "button" at bounding box center [681, 141] width 9 height 9
click at [651, 141] on icon "button" at bounding box center [648, 141] width 8 height 9
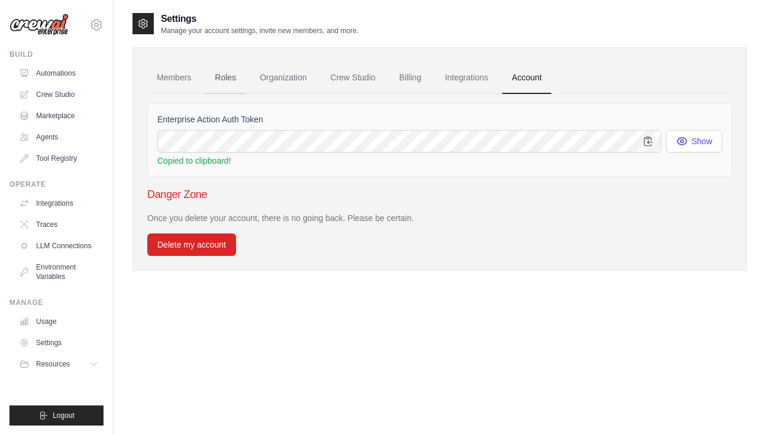
click at [243, 78] on link "Roles" at bounding box center [225, 78] width 40 height 32
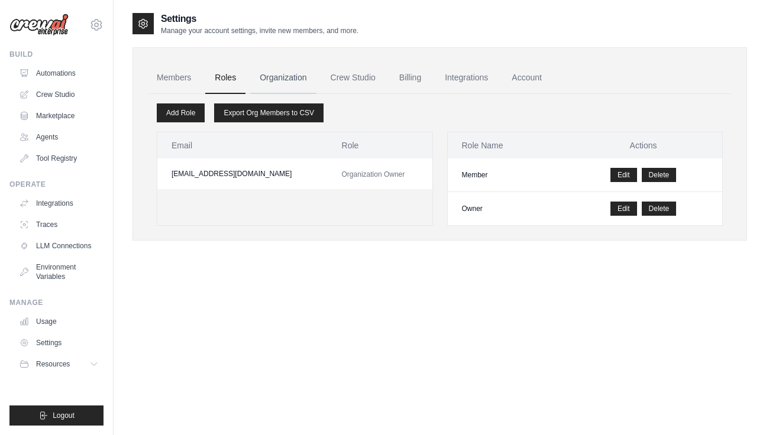
click at [267, 73] on link "Organization" at bounding box center [283, 78] width 66 height 32
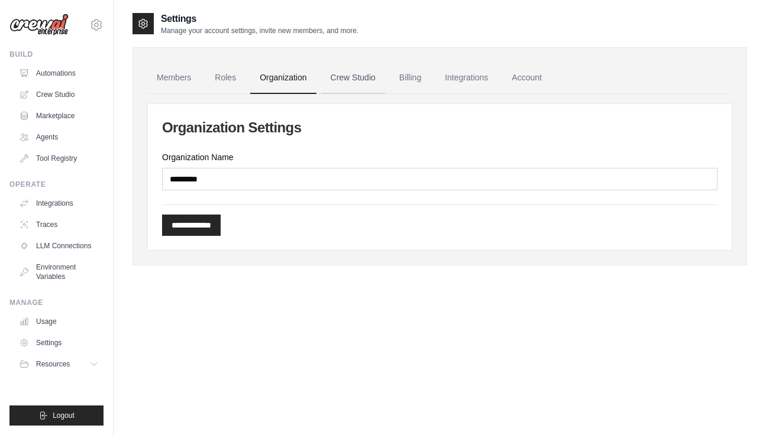
click at [338, 74] on link "Crew Studio" at bounding box center [353, 78] width 64 height 32
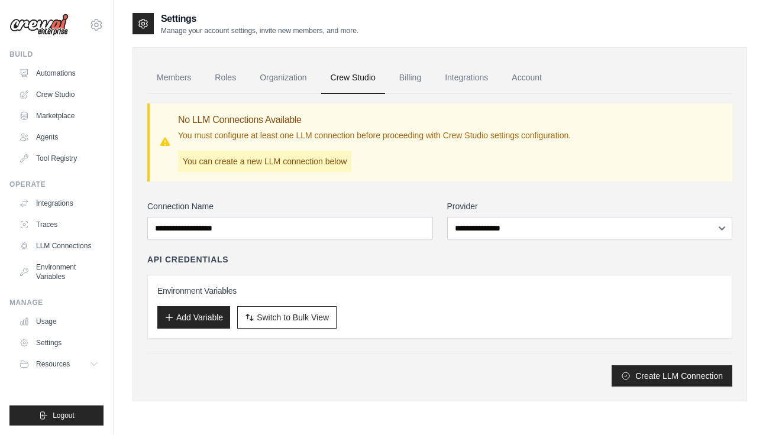
click at [291, 80] on link "Organization" at bounding box center [283, 78] width 66 height 32
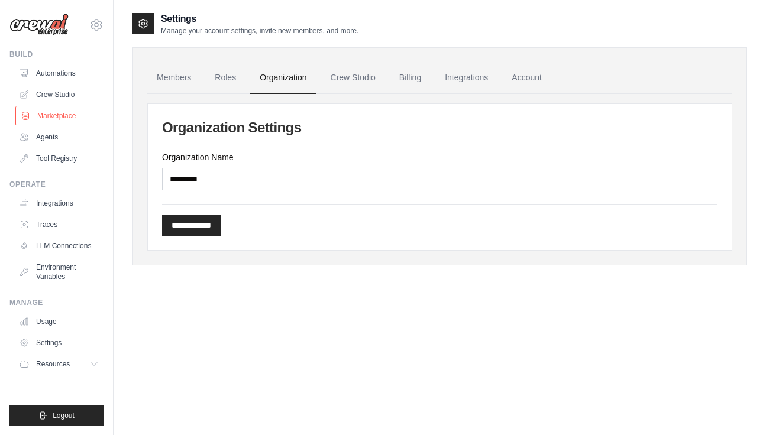
click at [53, 123] on link "Marketplace" at bounding box center [59, 116] width 89 height 19
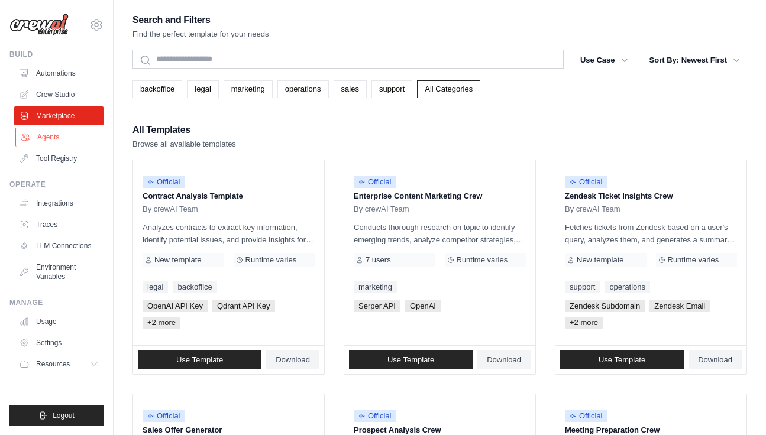
click at [59, 137] on link "Agents" at bounding box center [59, 137] width 89 height 19
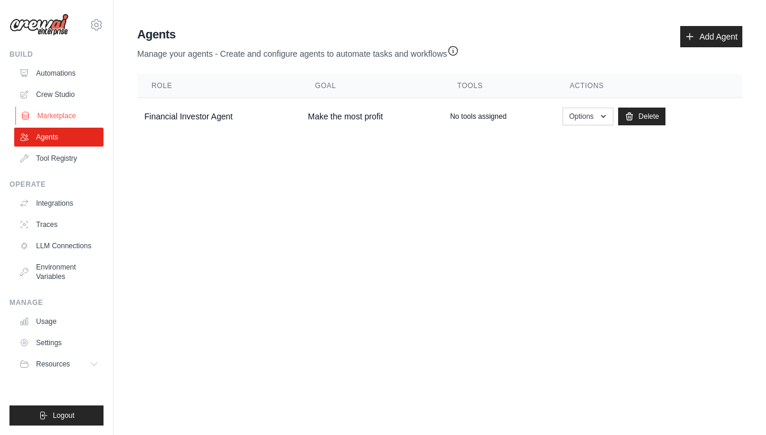
click at [62, 114] on link "Marketplace" at bounding box center [59, 116] width 89 height 19
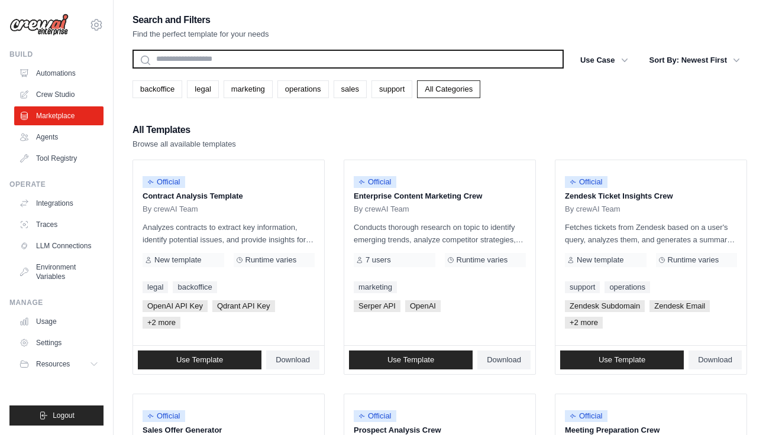
click at [212, 57] on input "text" at bounding box center [348, 59] width 431 height 19
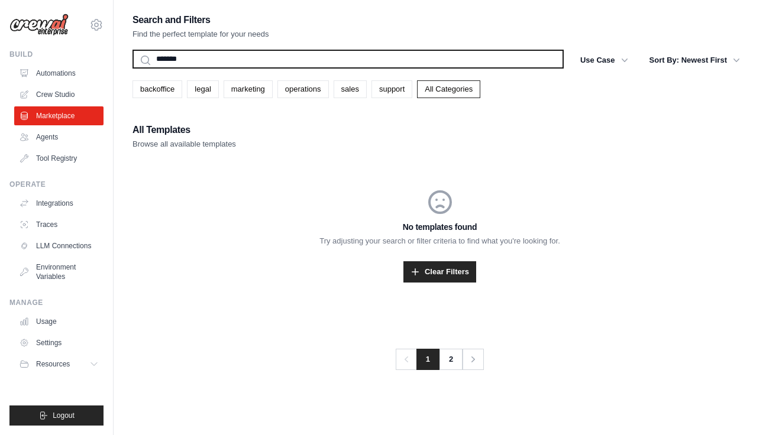
type input "*******"
click at [132, 68] on button "Search" at bounding box center [132, 68] width 1 height 1
click at [263, 57] on input "*******" at bounding box center [348, 59] width 431 height 19
type input "*"
click at [132, 68] on button "Search" at bounding box center [132, 68] width 1 height 1
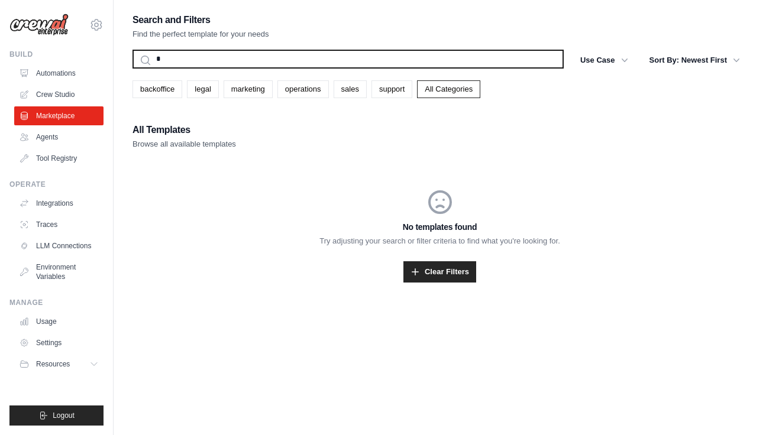
click at [262, 57] on input "*" at bounding box center [348, 59] width 431 height 19
click at [132, 68] on button "Search" at bounding box center [132, 68] width 1 height 1
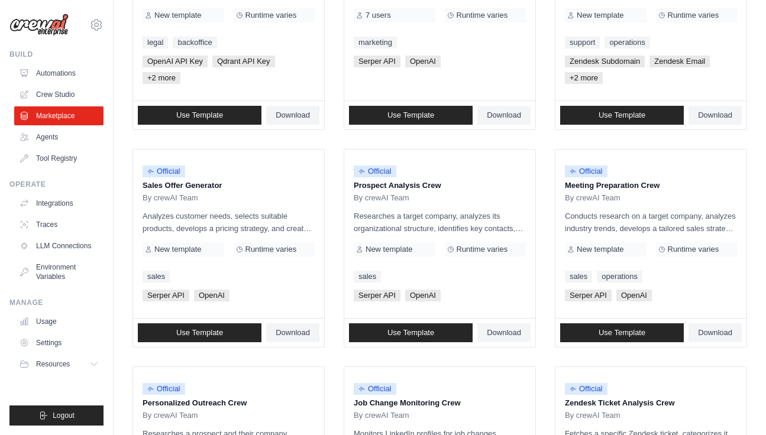
scroll to position [402, 0]
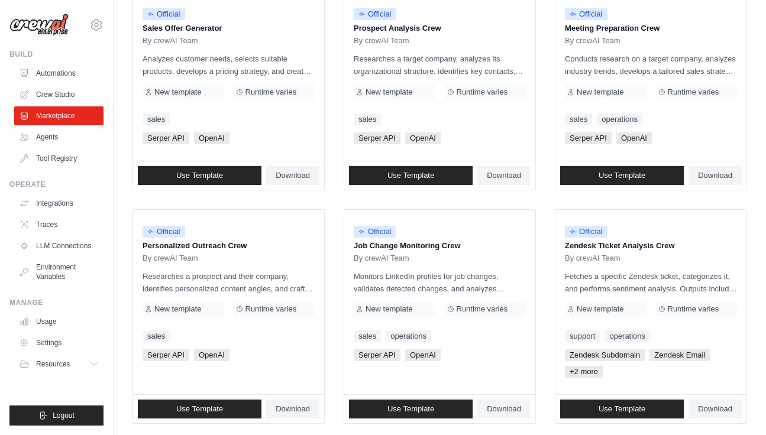
click at [332, 125] on ul "Official Contract Analysis Template By crewAI Team Analyzes contracts to extrac…" at bounding box center [440, 199] width 615 height 885
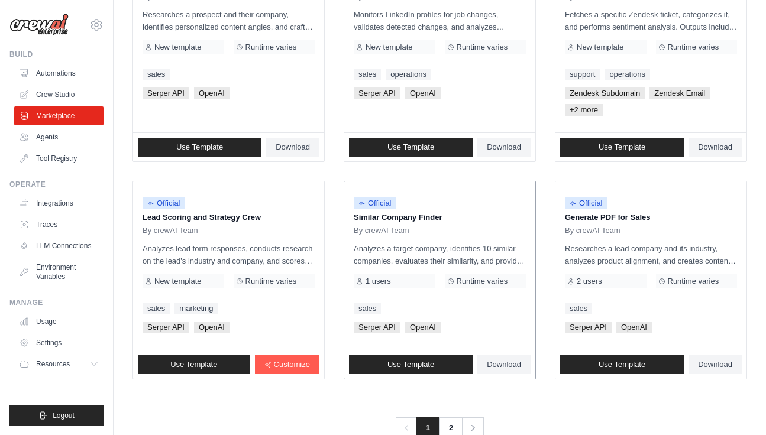
scroll to position [612, 0]
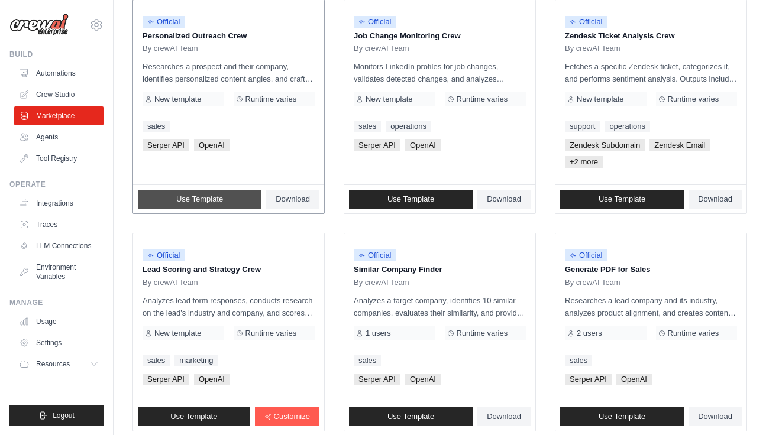
click at [221, 199] on span "Use Template" at bounding box center [199, 199] width 47 height 9
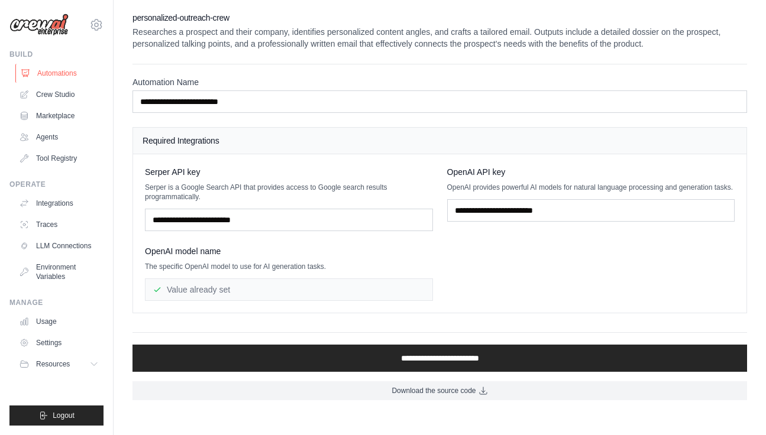
click at [65, 79] on link "Automations" at bounding box center [59, 73] width 89 height 19
